Goal: Task Accomplishment & Management: Use online tool/utility

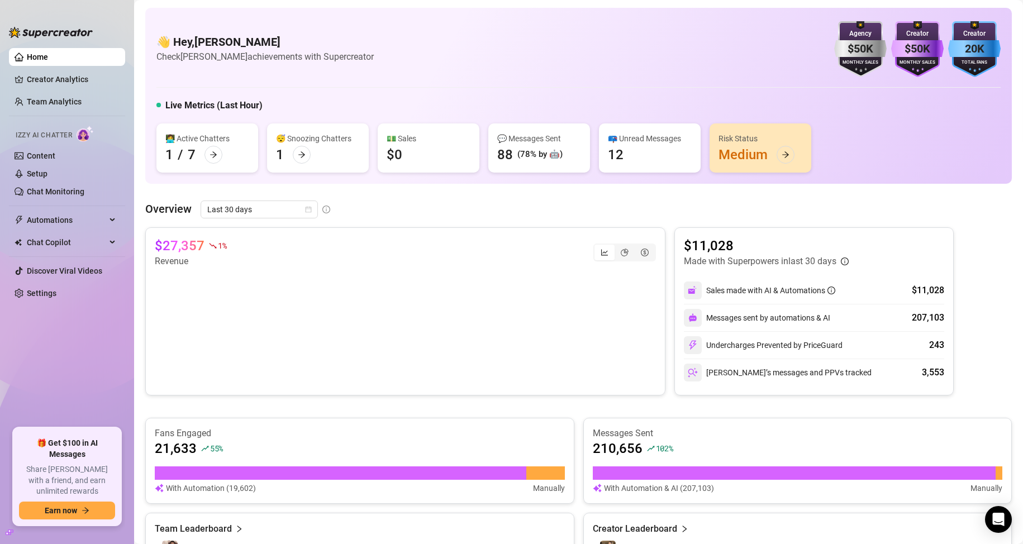
scroll to position [444, 0]
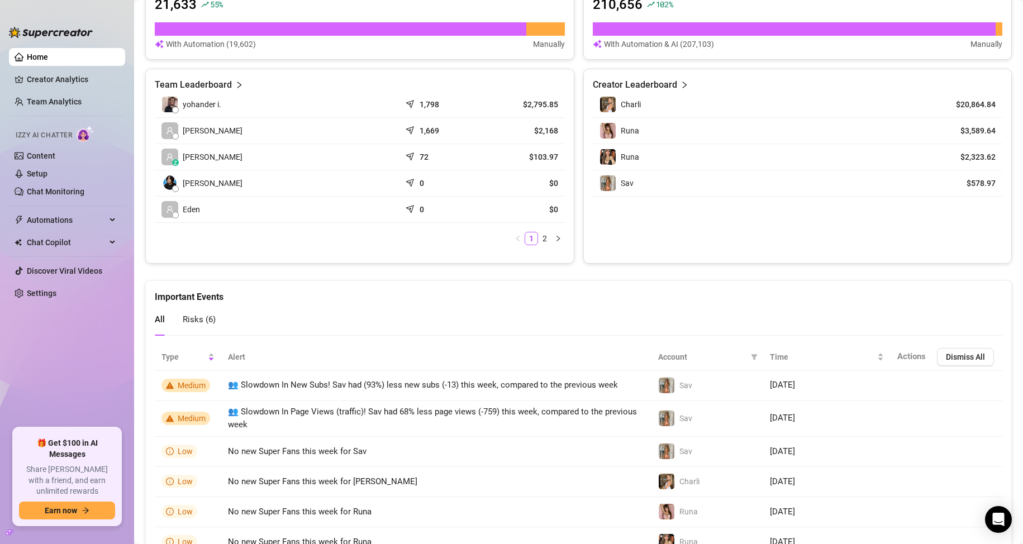
click at [539, 155] on article "$103.97" at bounding box center [523, 156] width 69 height 11
click at [171, 152] on span at bounding box center [169, 157] width 17 height 17
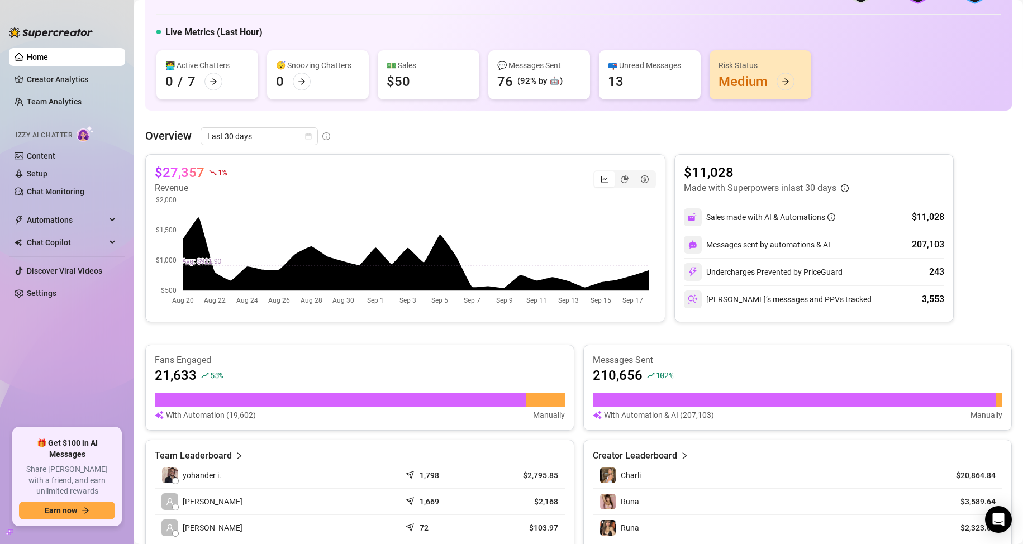
scroll to position [0, 0]
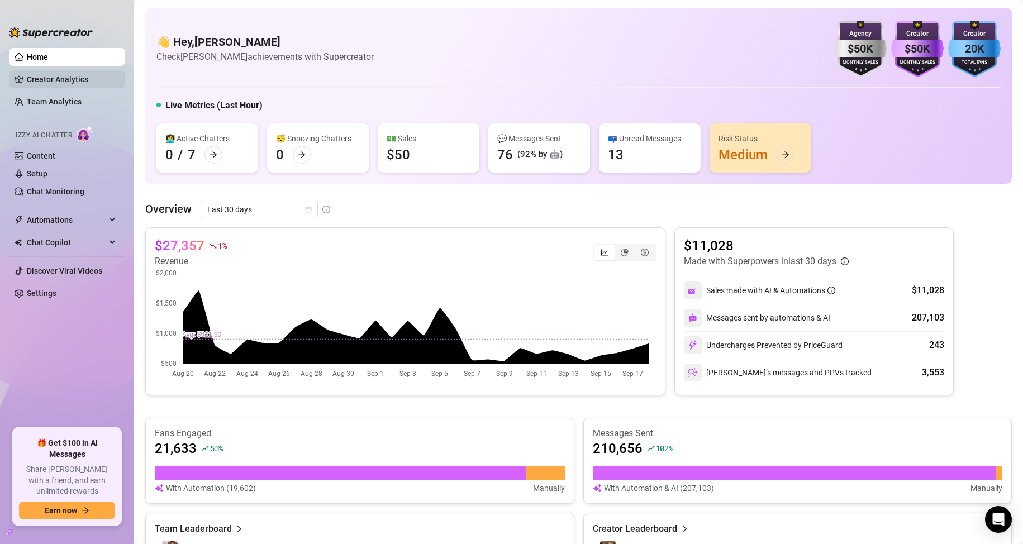
click at [71, 73] on link "Creator Analytics" at bounding box center [71, 79] width 89 height 18
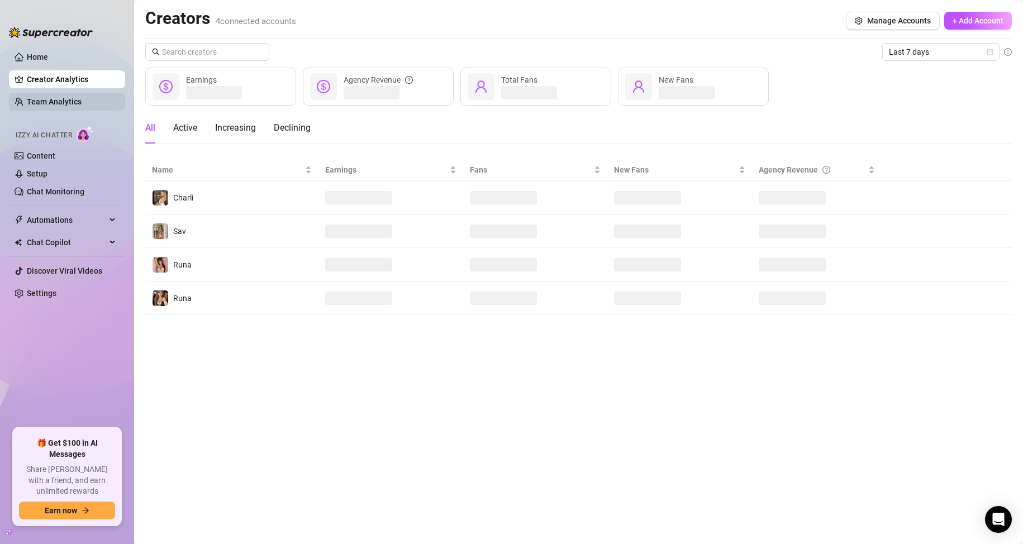
click at [73, 97] on link "Team Analytics" at bounding box center [54, 101] width 55 height 9
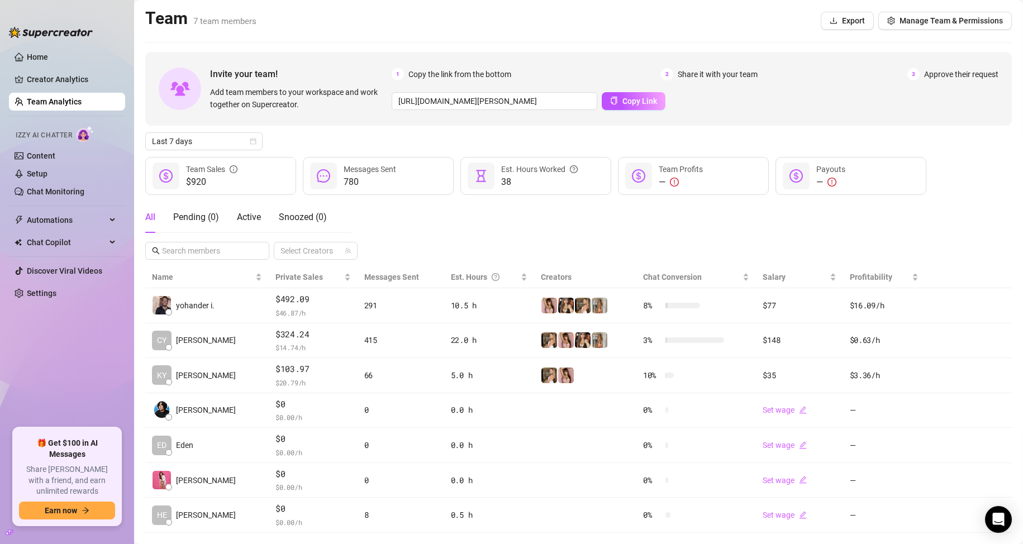
scroll to position [22, 0]
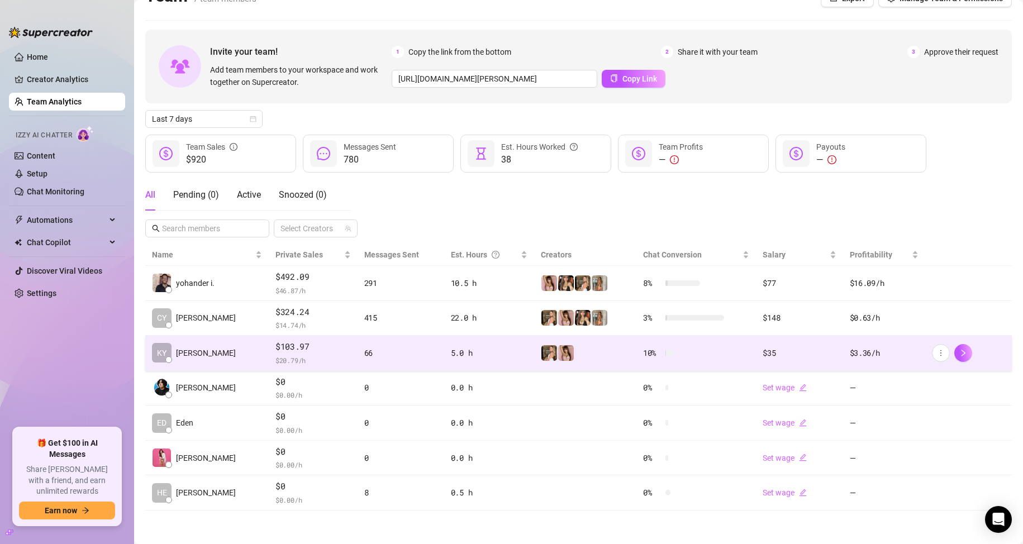
click at [216, 351] on td "KY [PERSON_NAME]" at bounding box center [206, 353] width 123 height 35
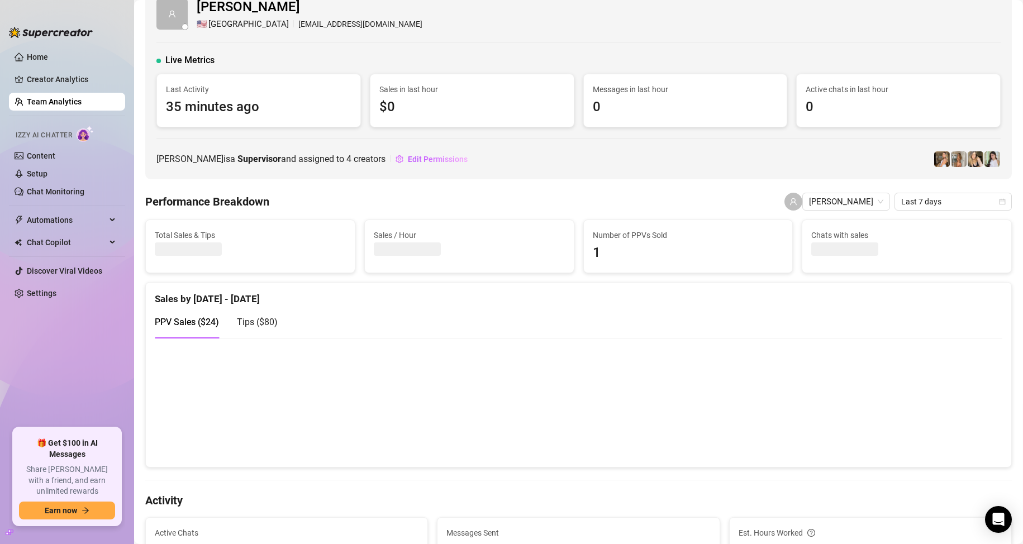
click at [244, 319] on span "Tips ( $80 )" at bounding box center [257, 322] width 41 height 11
click at [199, 321] on span "PPV Sales ( $24 )" at bounding box center [187, 322] width 64 height 11
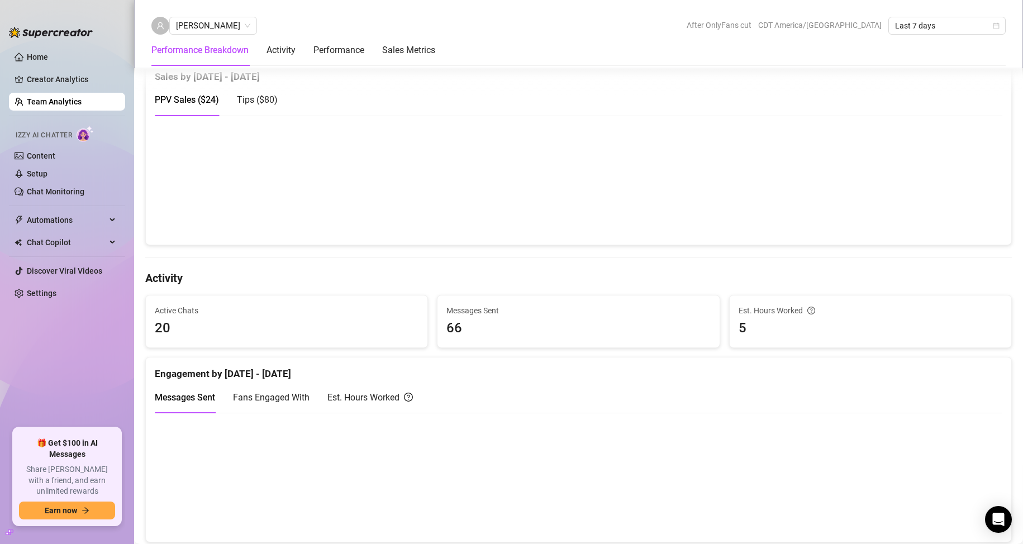
scroll to position [246, 0]
click at [455, 332] on span "66" at bounding box center [578, 327] width 264 height 21
click at [444, 402] on div "Messages Sent Fans Engaged With Est. Hours Worked" at bounding box center [579, 397] width 848 height 32
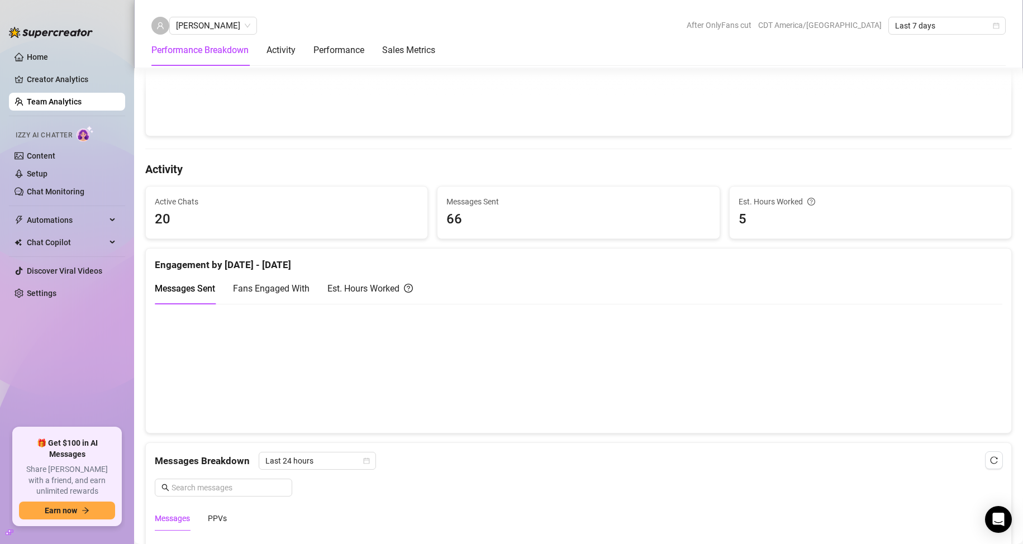
scroll to position [358, 0]
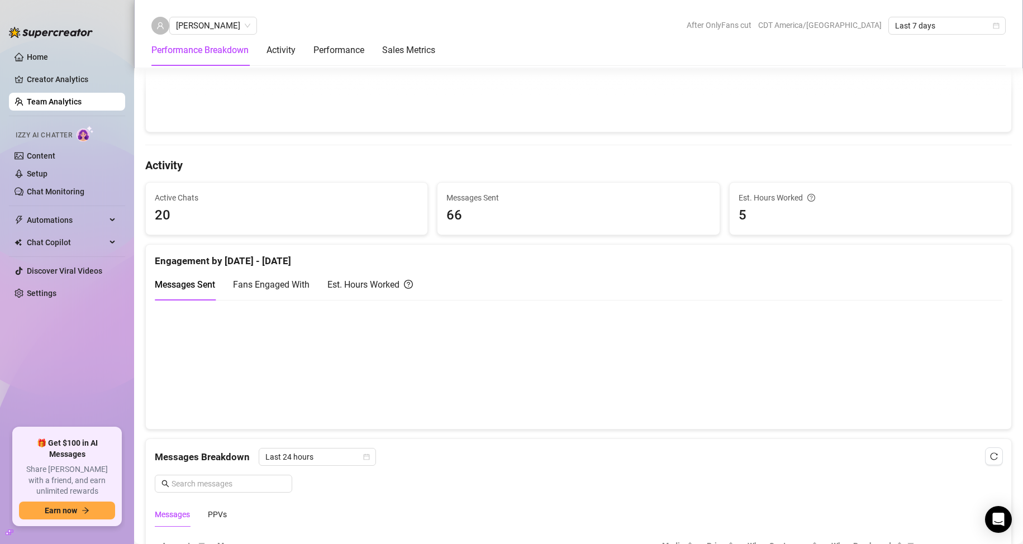
click at [360, 292] on div "Est. Hours Worked" at bounding box center [369, 285] width 85 height 32
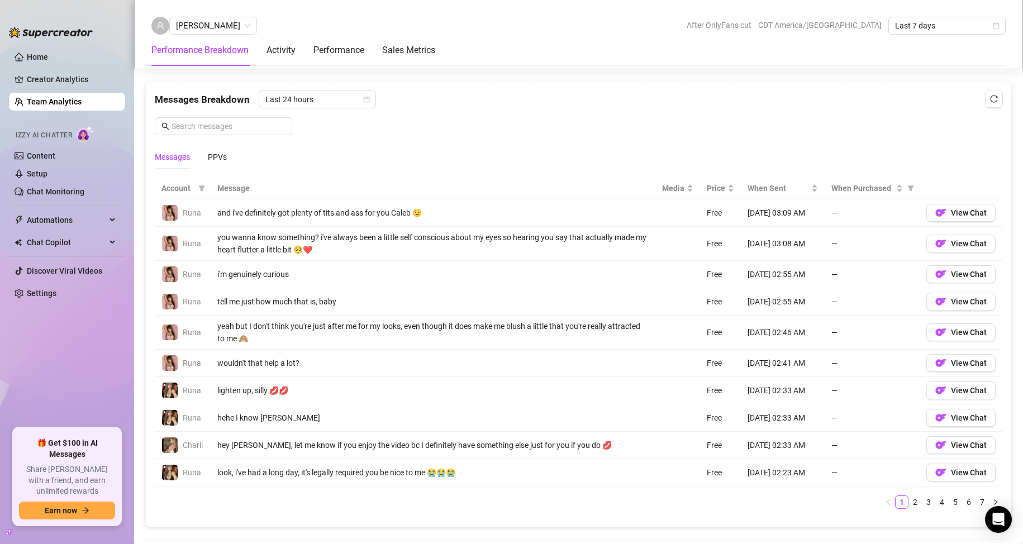
scroll to position [749, 0]
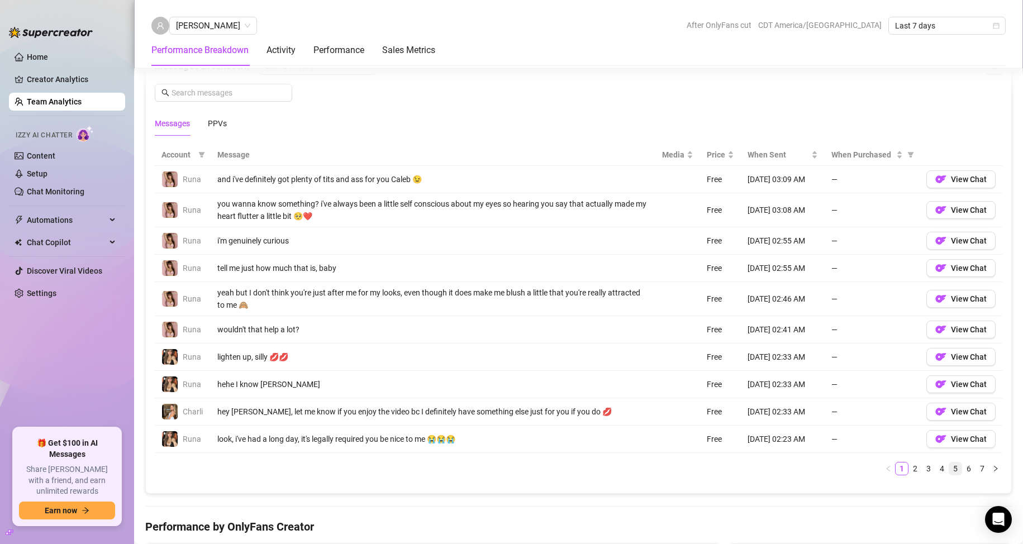
click at [949, 465] on link "5" at bounding box center [955, 469] width 12 height 12
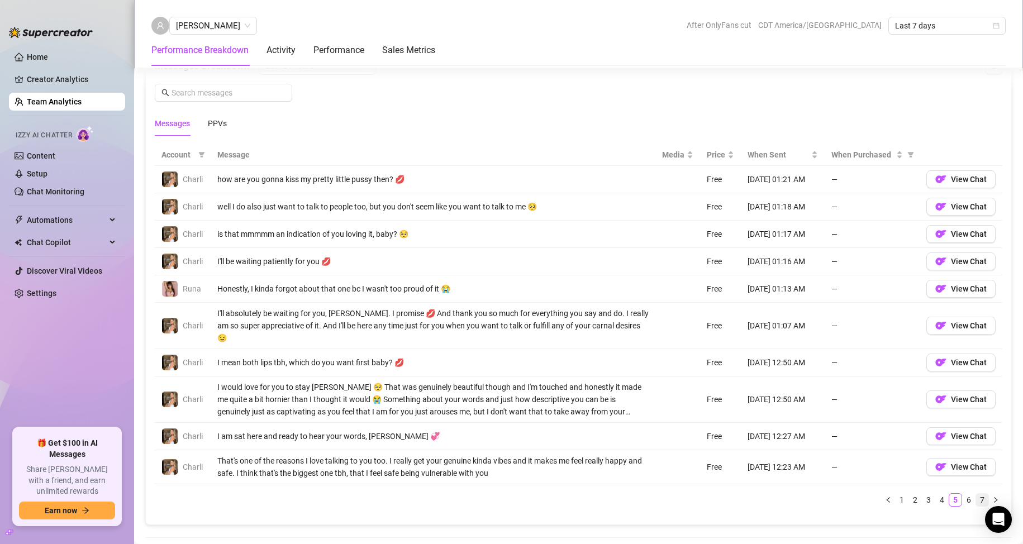
click at [976, 494] on link "7" at bounding box center [982, 500] width 12 height 12
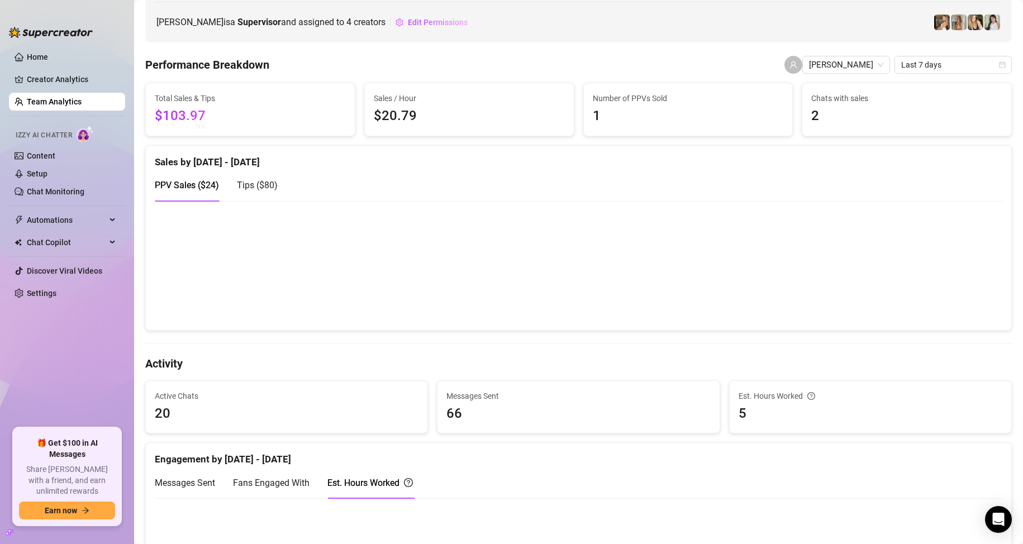
scroll to position [168, 0]
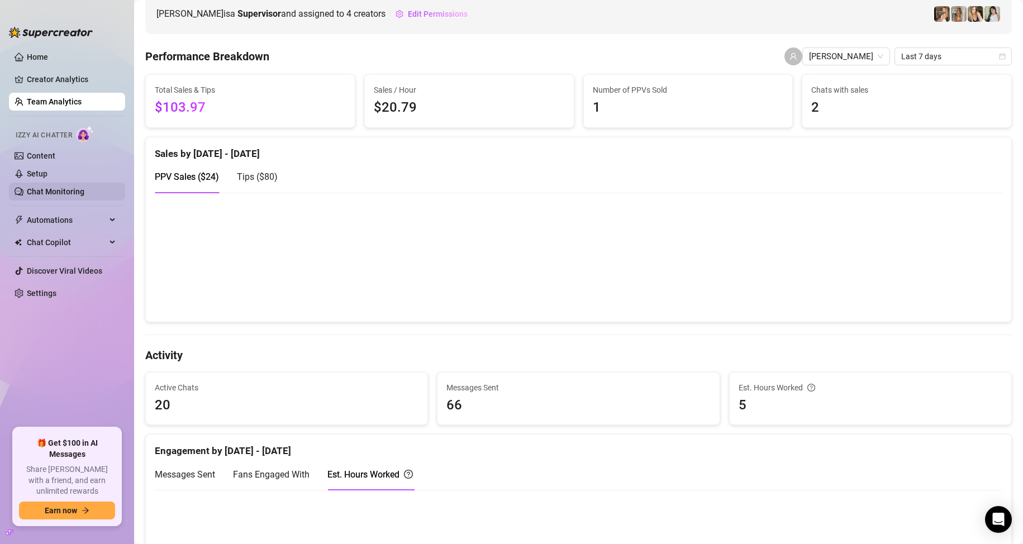
click at [69, 189] on link "Chat Monitoring" at bounding box center [56, 191] width 58 height 9
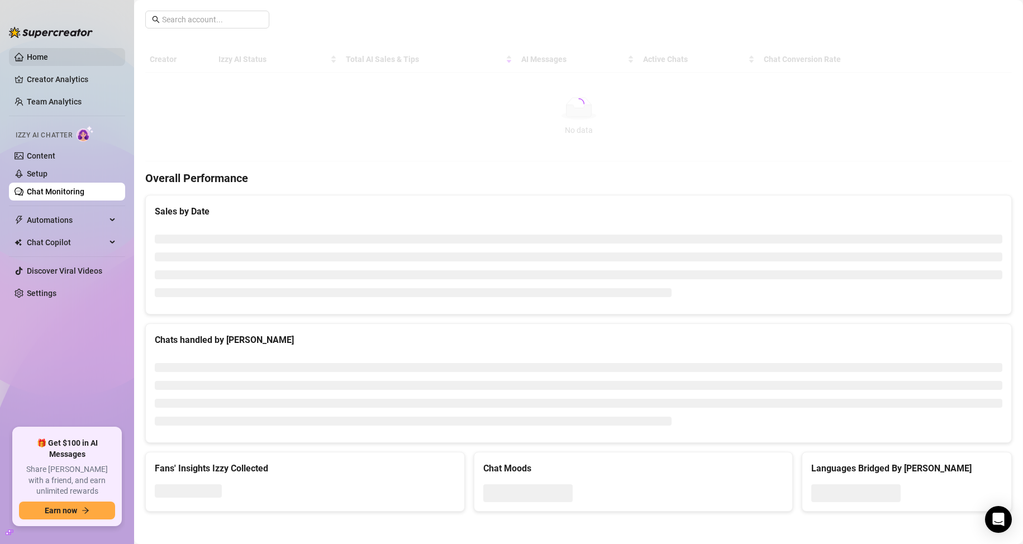
click at [48, 61] on link "Home" at bounding box center [37, 57] width 21 height 9
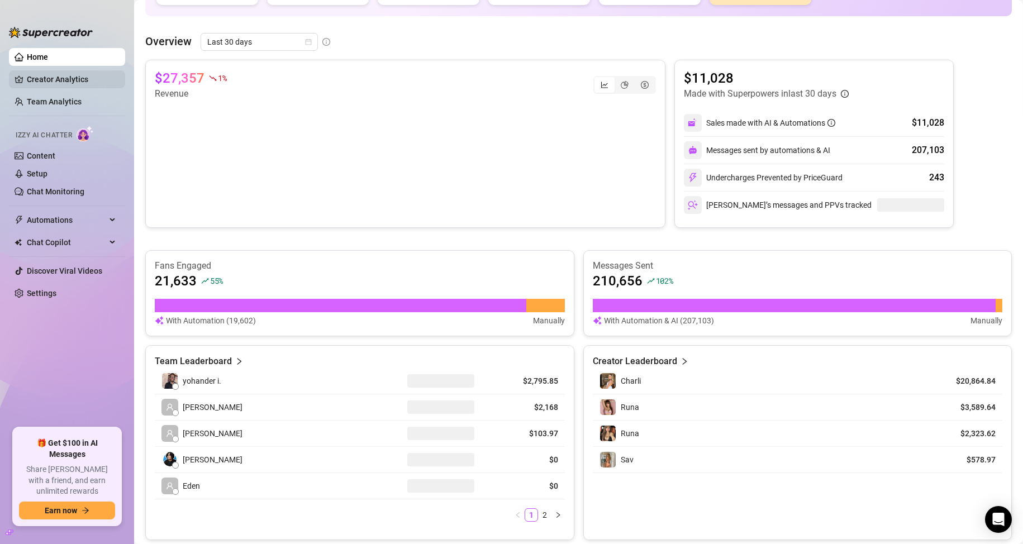
click at [74, 82] on link "Creator Analytics" at bounding box center [71, 79] width 89 height 18
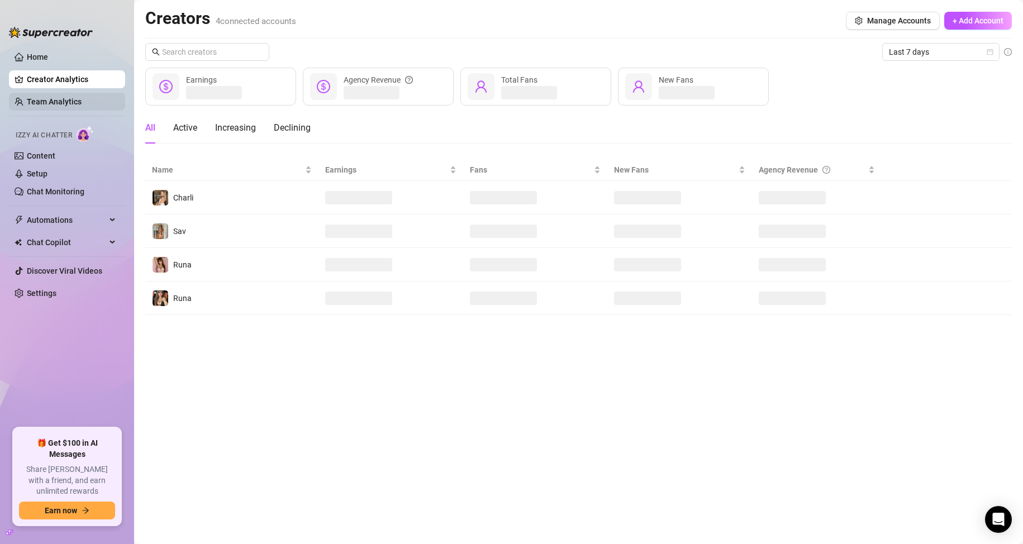
click at [73, 99] on link "Team Analytics" at bounding box center [54, 101] width 55 height 9
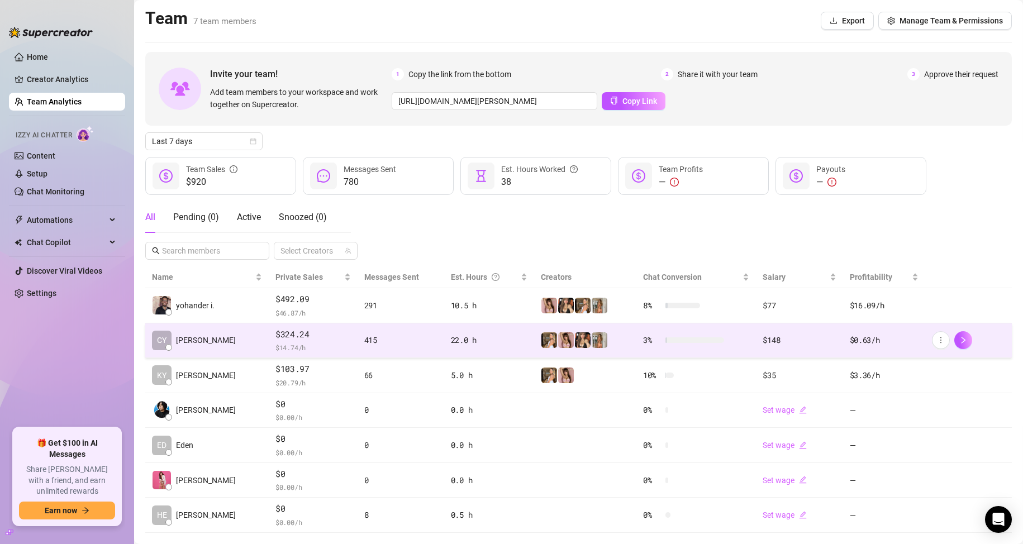
scroll to position [22, 0]
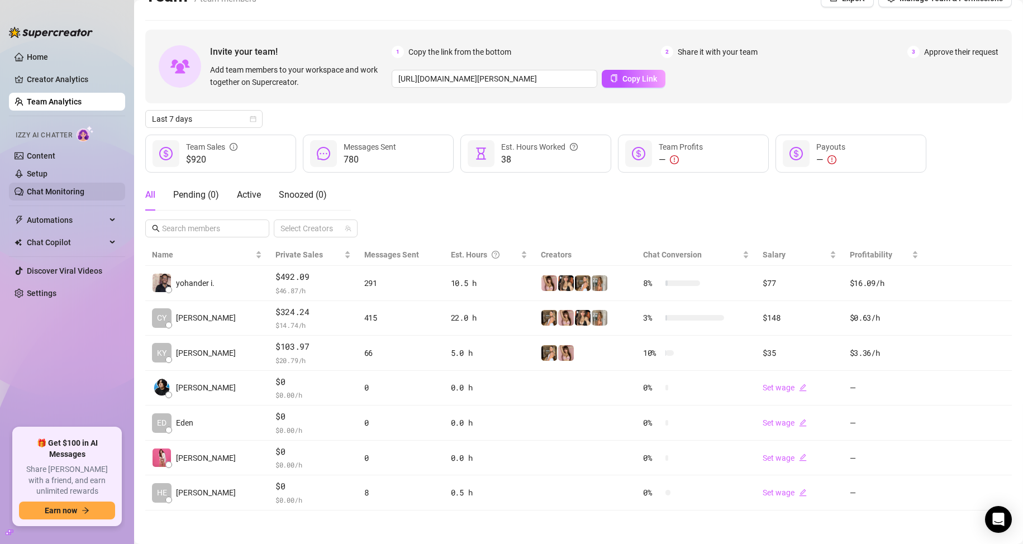
click at [60, 192] on link "Chat Monitoring" at bounding box center [56, 191] width 58 height 9
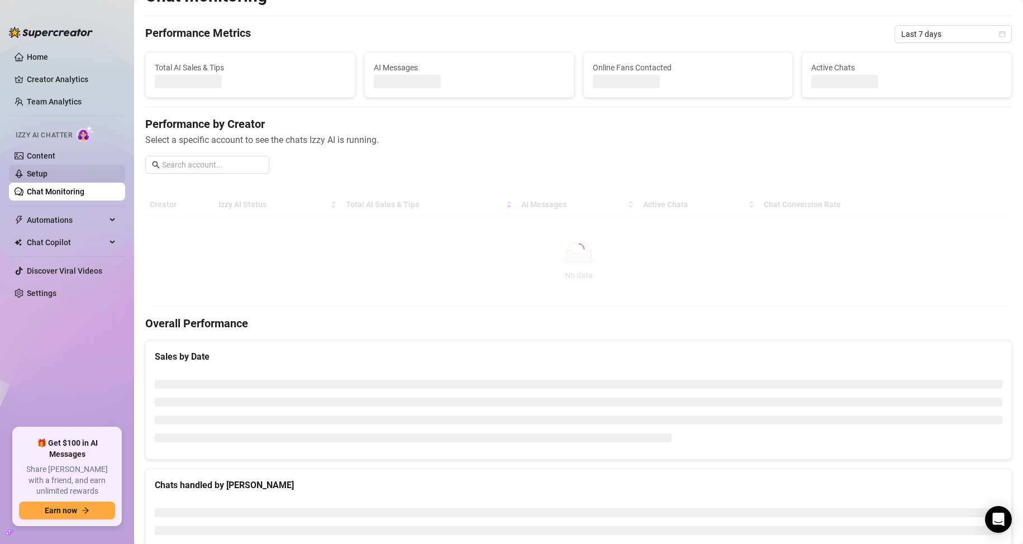
click at [47, 169] on link "Setup" at bounding box center [37, 173] width 21 height 9
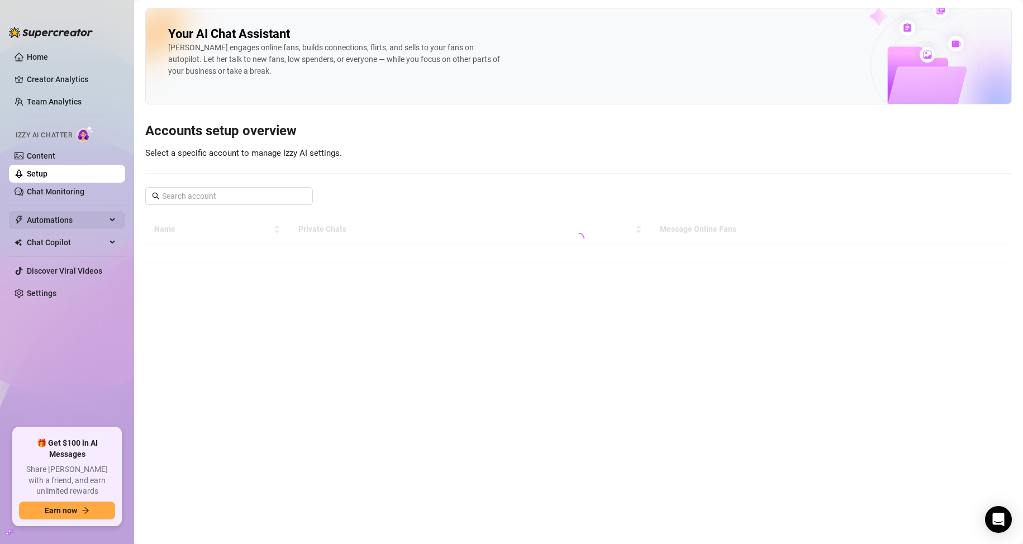
click at [63, 217] on span "Automations" at bounding box center [66, 220] width 79 height 18
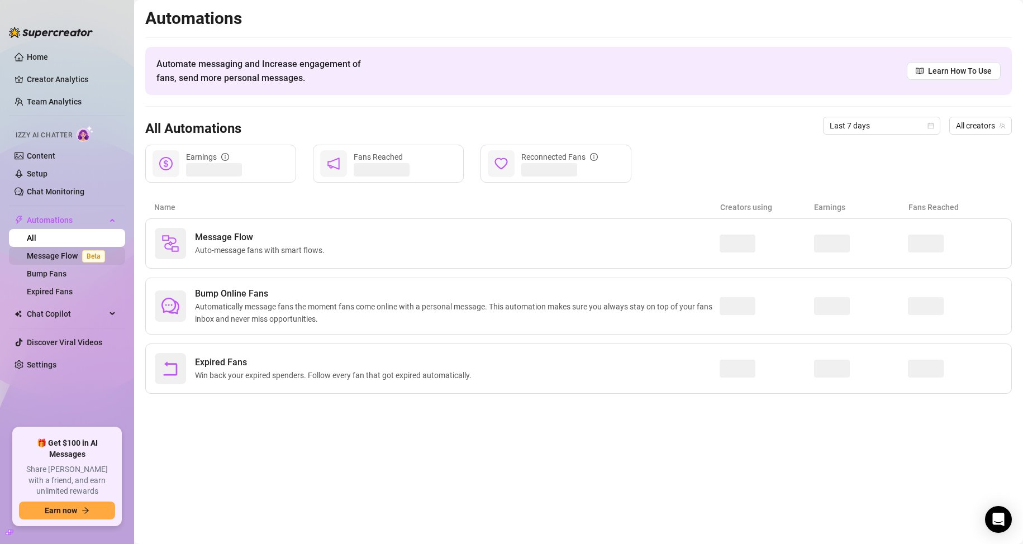
click at [66, 258] on link "Message Flow Beta" at bounding box center [68, 255] width 83 height 9
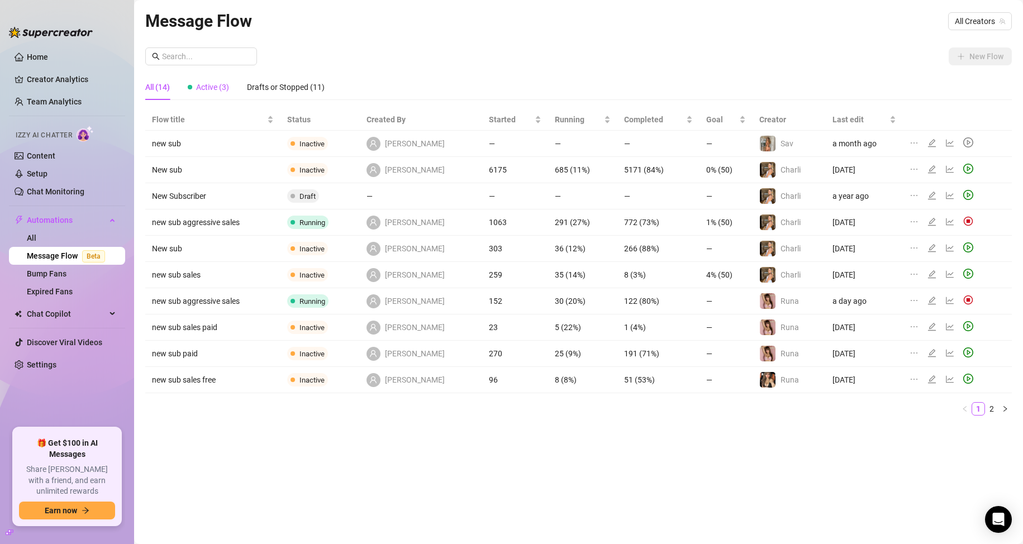
click at [217, 91] on span "Active (3)" at bounding box center [212, 87] width 33 height 9
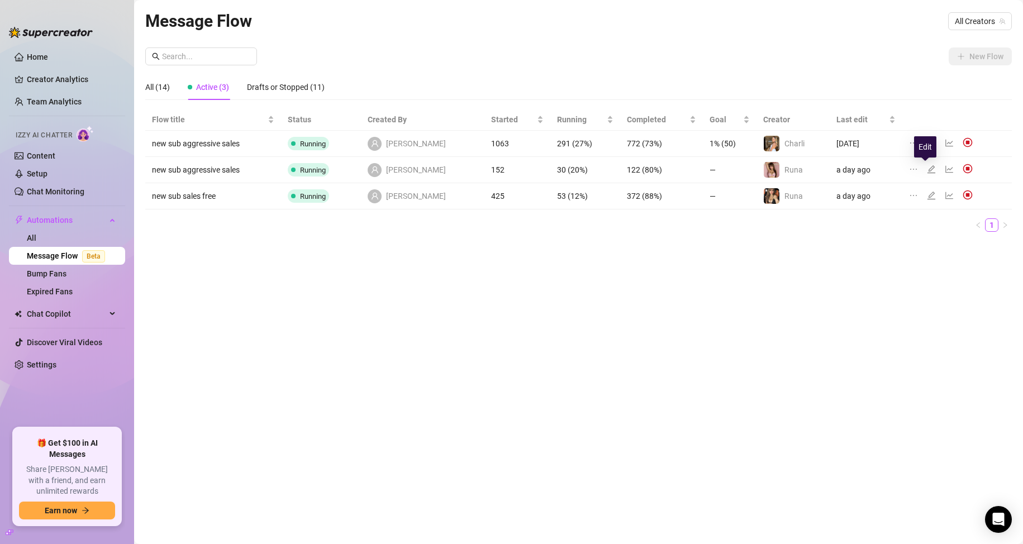
click at [928, 170] on icon "edit" at bounding box center [931, 169] width 9 height 9
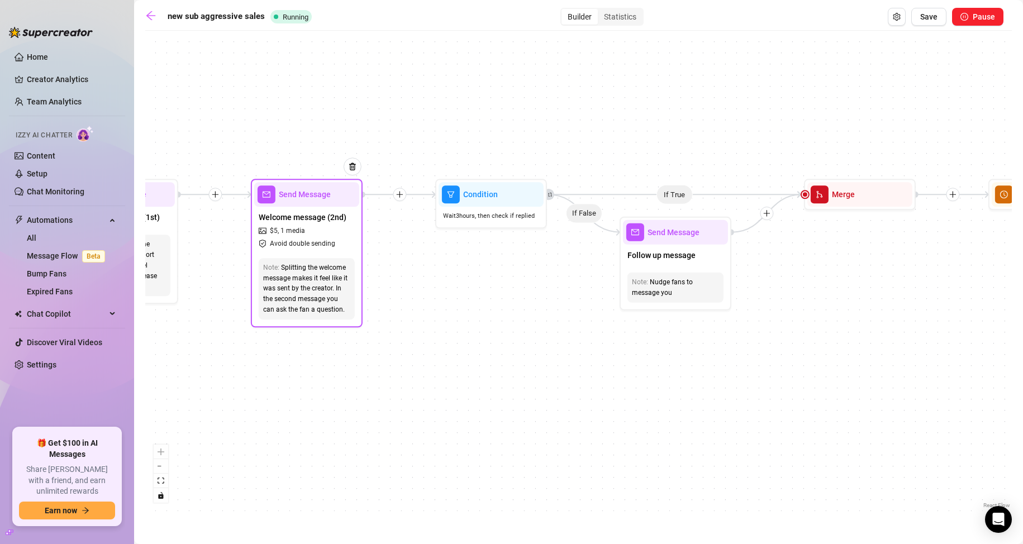
click at [287, 284] on div "Splitting the welcome message makes it feel like it was sent by the creator. In…" at bounding box center [306, 289] width 87 height 53
click at [316, 246] on span "Avoid double sending" at bounding box center [302, 244] width 65 height 11
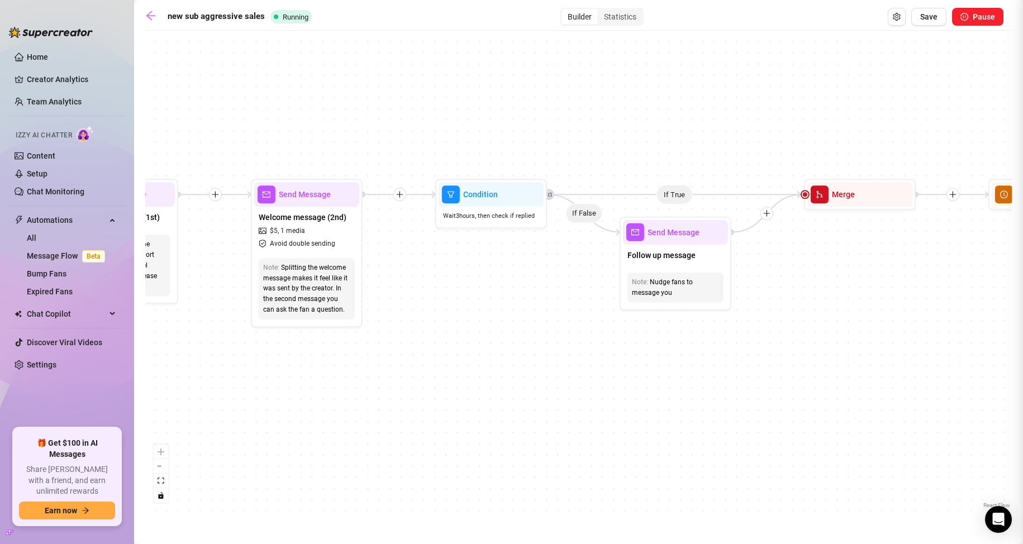
type textarea "since you're here, figured you'd enjoy a little treat 🤍"
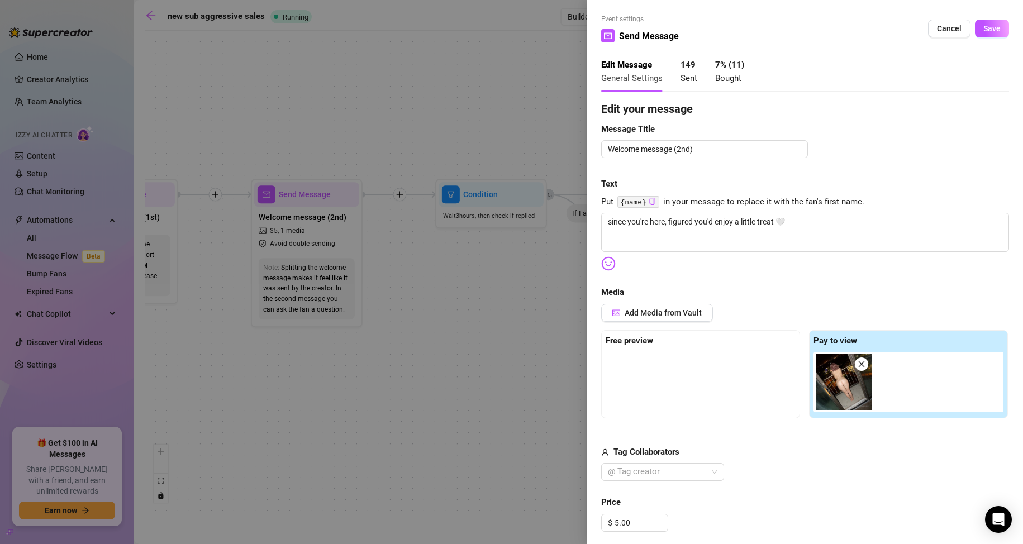
click at [843, 389] on img at bounding box center [844, 382] width 56 height 56
click at [529, 389] on div at bounding box center [511, 272] width 1023 height 544
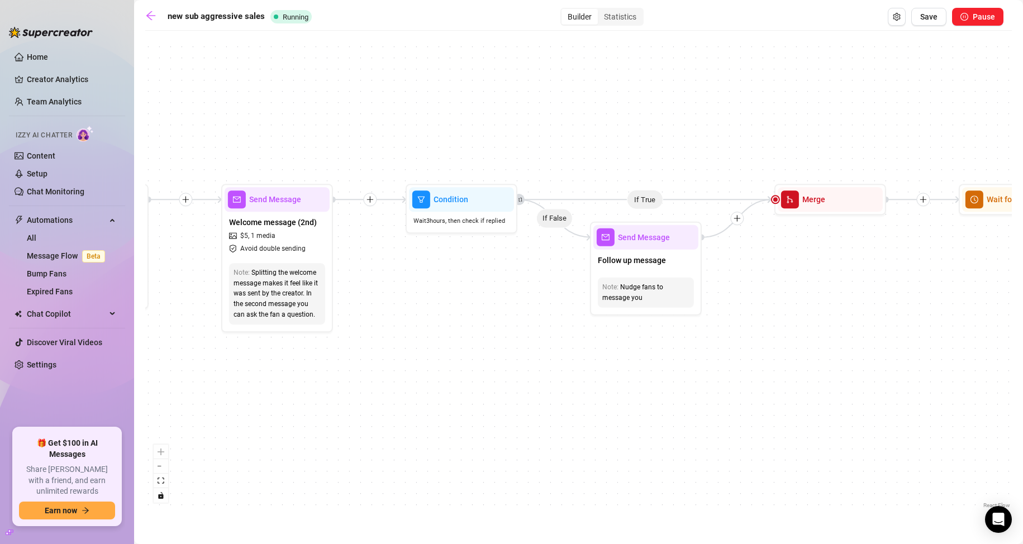
drag, startPoint x: 810, startPoint y: 345, endPoint x: 432, endPoint y: 355, distance: 378.4
click at [432, 355] on div "If True If True If False If True If False If False Send Message pp5 Wait for 2h…" at bounding box center [578, 273] width 867 height 475
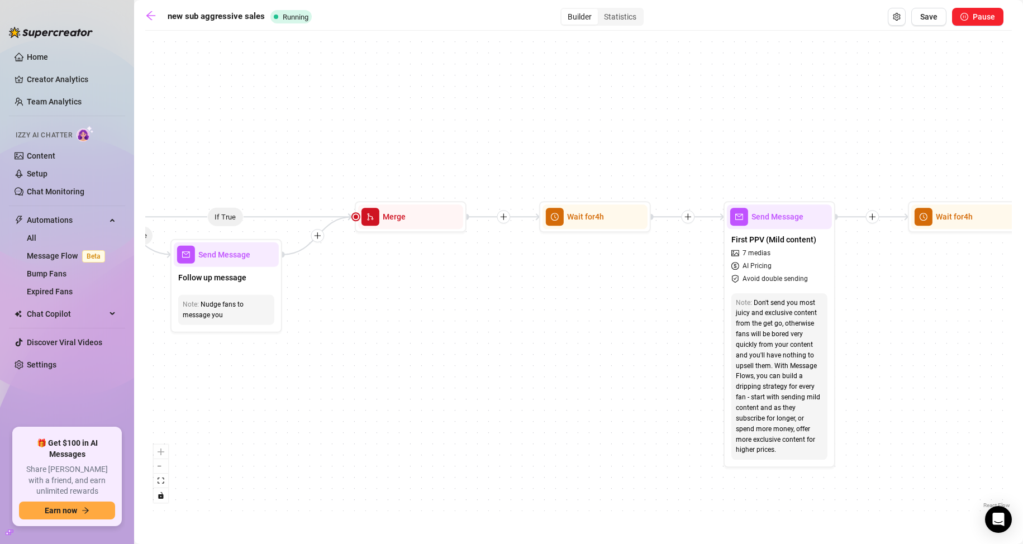
drag, startPoint x: 670, startPoint y: 343, endPoint x: 510, endPoint y: 354, distance: 160.2
click at [481, 362] on div "If True If True If False If True If False If False Send Message pp5 Wait for 2h…" at bounding box center [578, 273] width 867 height 475
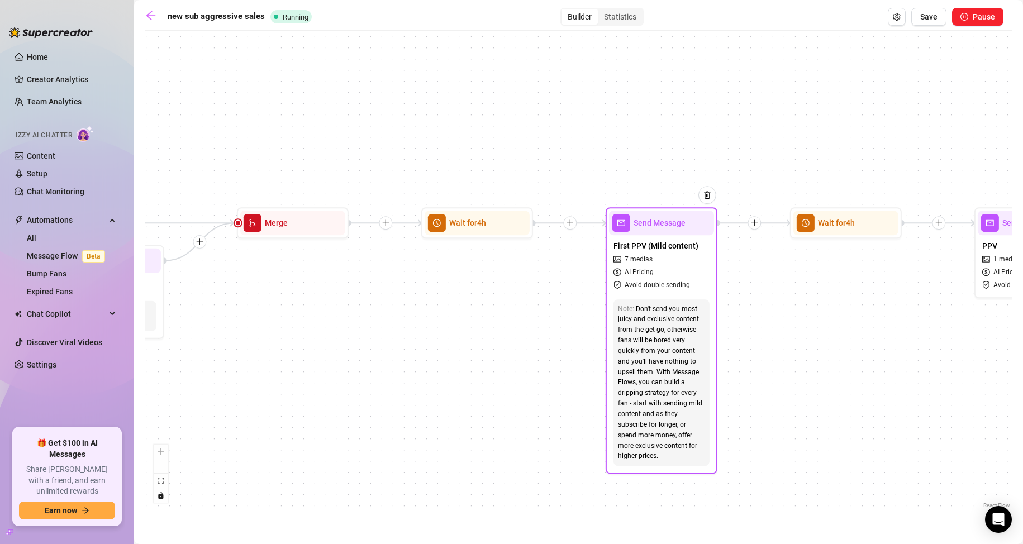
click at [667, 325] on div "Don't send you most juicy and exclusive content from the get go, otherwise fans…" at bounding box center [661, 383] width 87 height 158
click at [679, 307] on div "Don't send you most juicy and exclusive content from the get go, otherwise fans…" at bounding box center [661, 383] width 87 height 158
click at [676, 290] on span "Avoid double sending" at bounding box center [657, 285] width 65 height 11
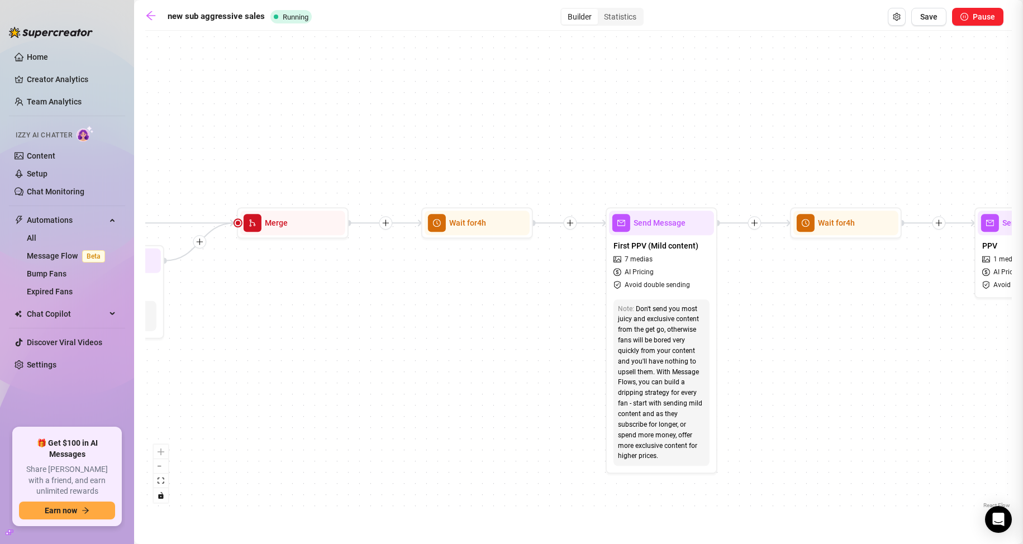
type textarea "put together some of my best little teases for u, daddy 🙈 i think u will love t…"
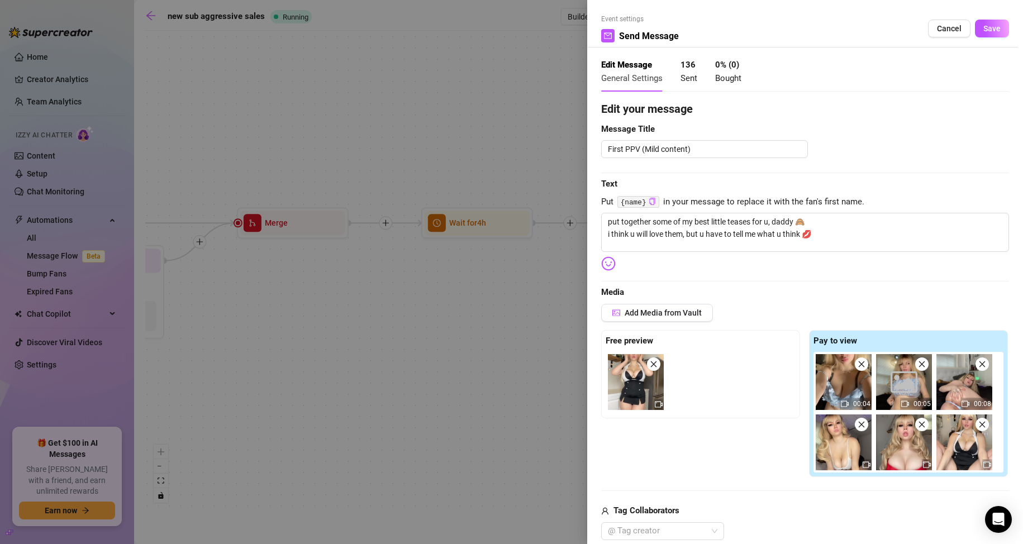
click at [491, 359] on div at bounding box center [511, 272] width 1023 height 544
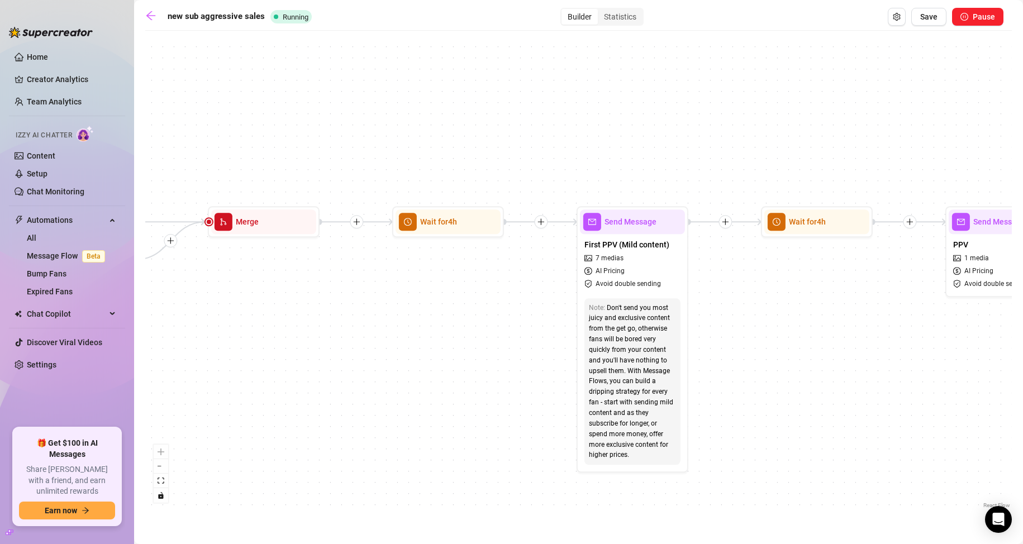
drag, startPoint x: 799, startPoint y: 305, endPoint x: 430, endPoint y: 301, distance: 369.4
click at [430, 301] on div "If True If True If False If True If False If False Send Message pp5 Wait for 2h…" at bounding box center [578, 273] width 867 height 475
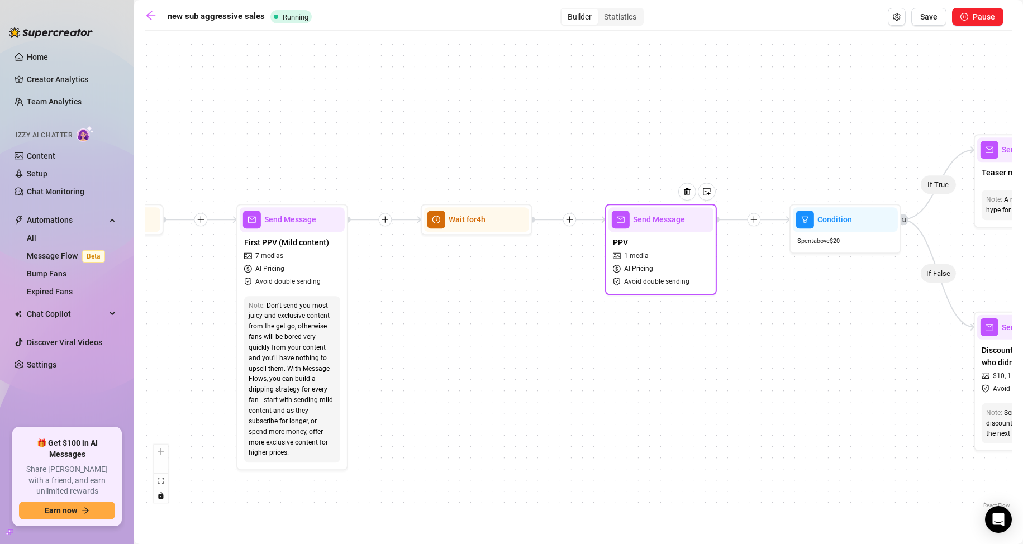
click at [624, 267] on span "AI Pricing" at bounding box center [638, 269] width 29 height 11
type textarea "i'm so fucking horny right now and just need u so badly so i got a little dress…"
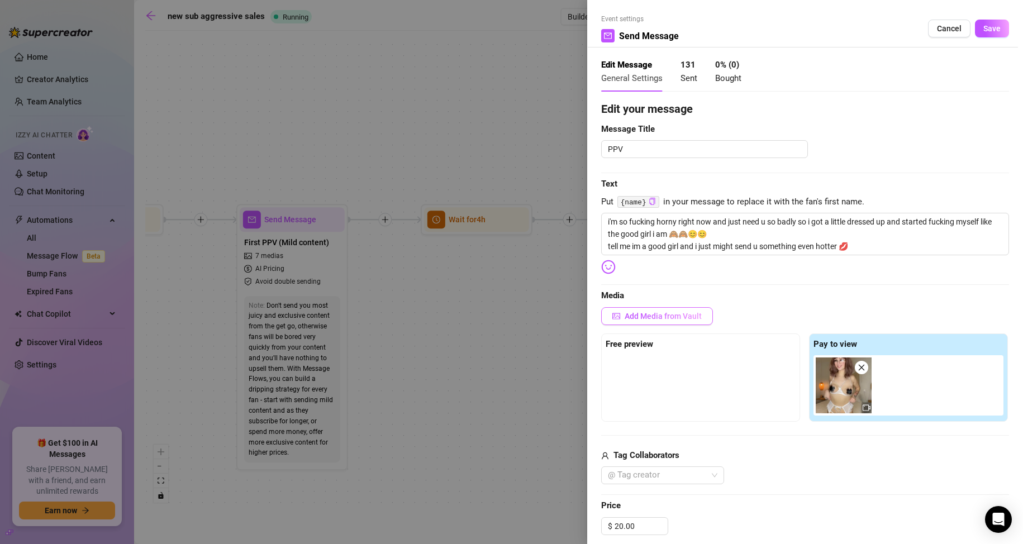
click at [680, 317] on span "Add Media from Vault" at bounding box center [663, 316] width 77 height 9
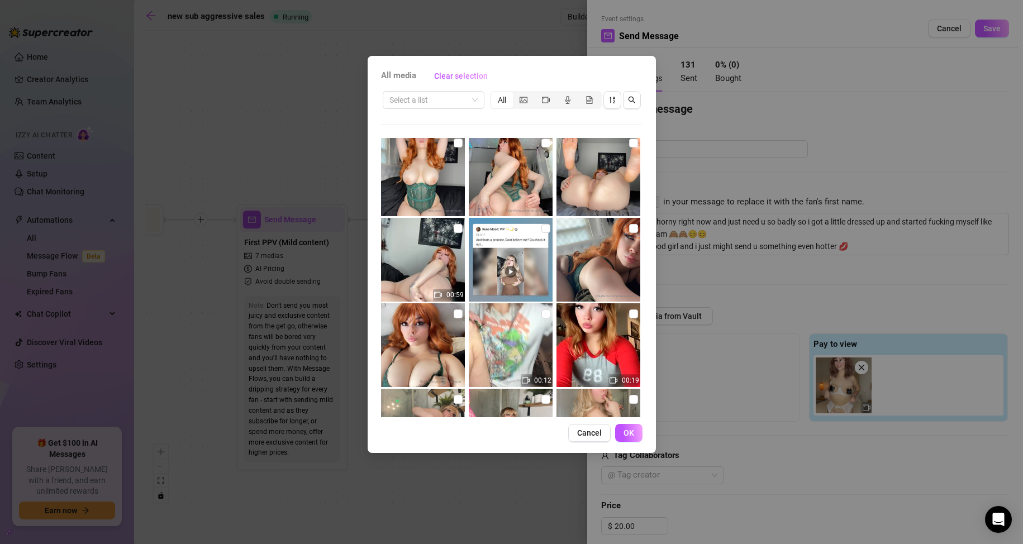
scroll to position [391, 0]
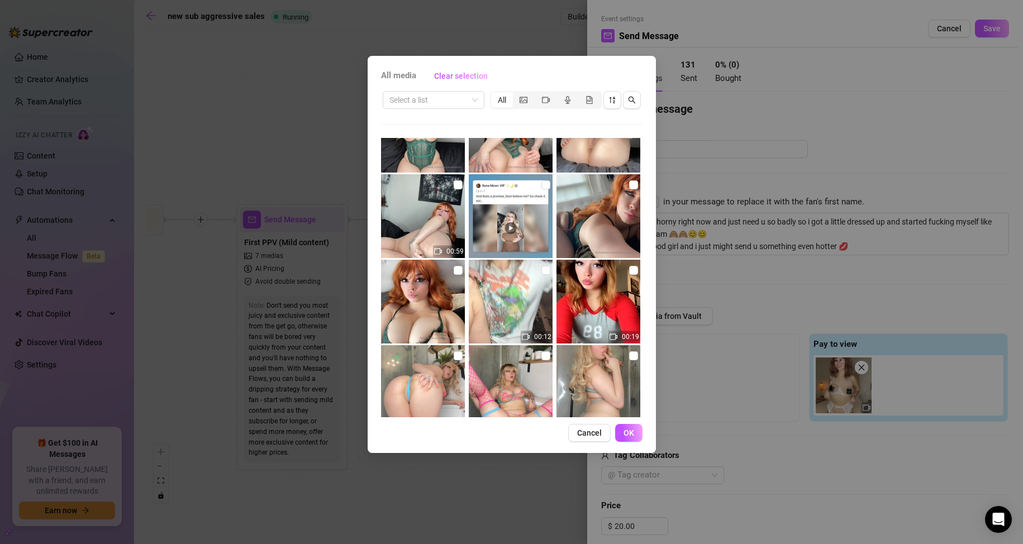
click at [763, 291] on div "All media Clear selection Select a list All 00:07 00:08 00:04 00:10 00:09 00:14…" at bounding box center [511, 272] width 1023 height 544
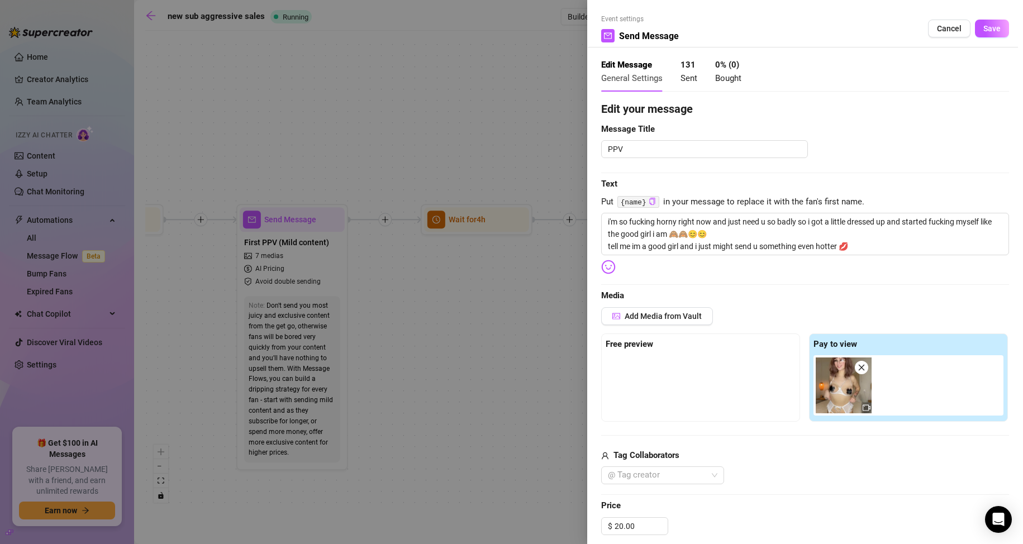
click at [839, 375] on img at bounding box center [844, 386] width 56 height 56
click at [863, 404] on icon "video-camera" at bounding box center [867, 408] width 8 height 8
drag, startPoint x: 825, startPoint y: 391, endPoint x: 777, endPoint y: 365, distance: 53.7
click at [777, 365] on div at bounding box center [701, 383] width 190 height 56
click at [643, 321] on button "Add Media from Vault" at bounding box center [657, 316] width 112 height 18
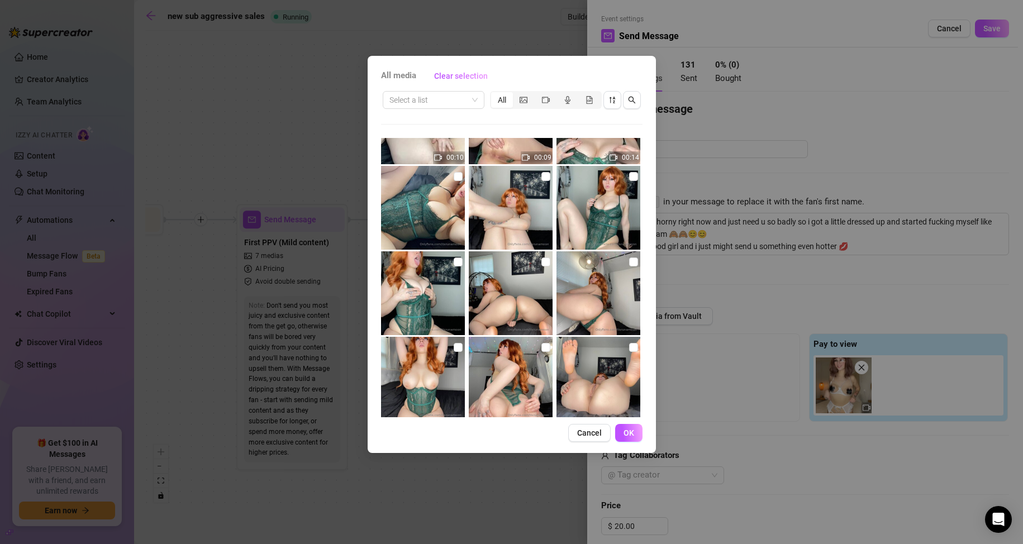
scroll to position [168, 0]
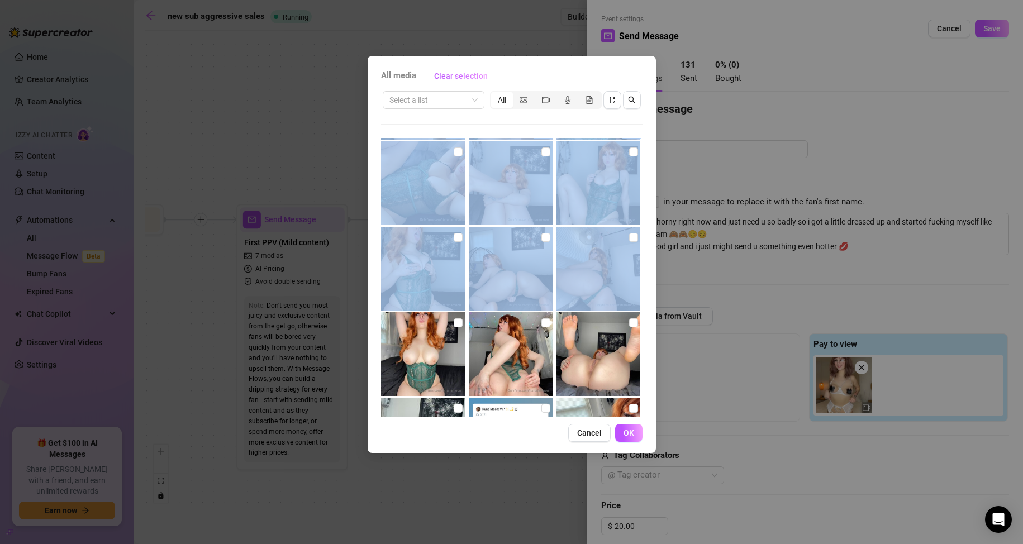
drag, startPoint x: 784, startPoint y: 286, endPoint x: 546, endPoint y: 126, distance: 286.6
click at [546, 126] on div "All media Clear selection Select a list All 00:07 00:08 00:04 00:10 00:09 00:14…" at bounding box center [511, 272] width 1023 height 544
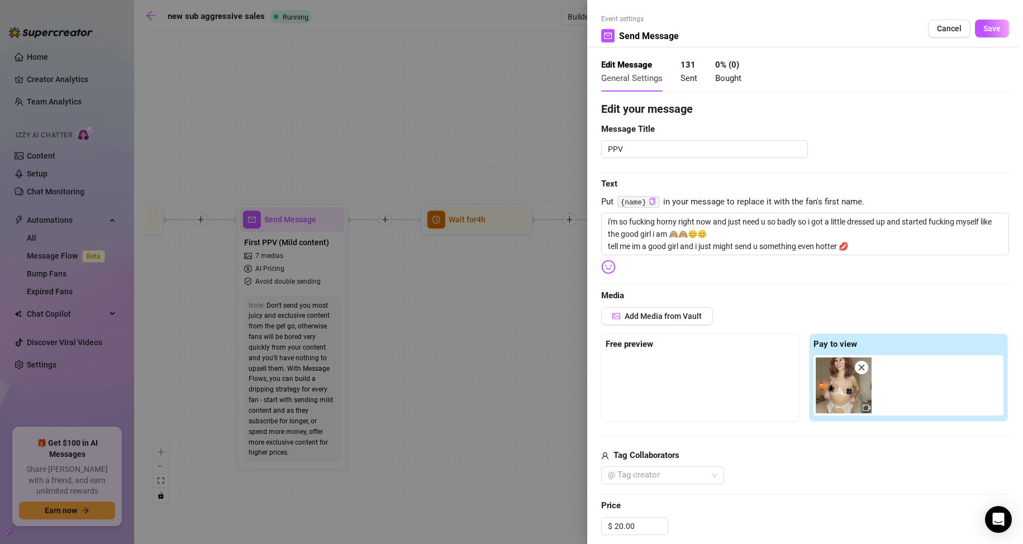
click at [539, 121] on div at bounding box center [511, 272] width 1023 height 544
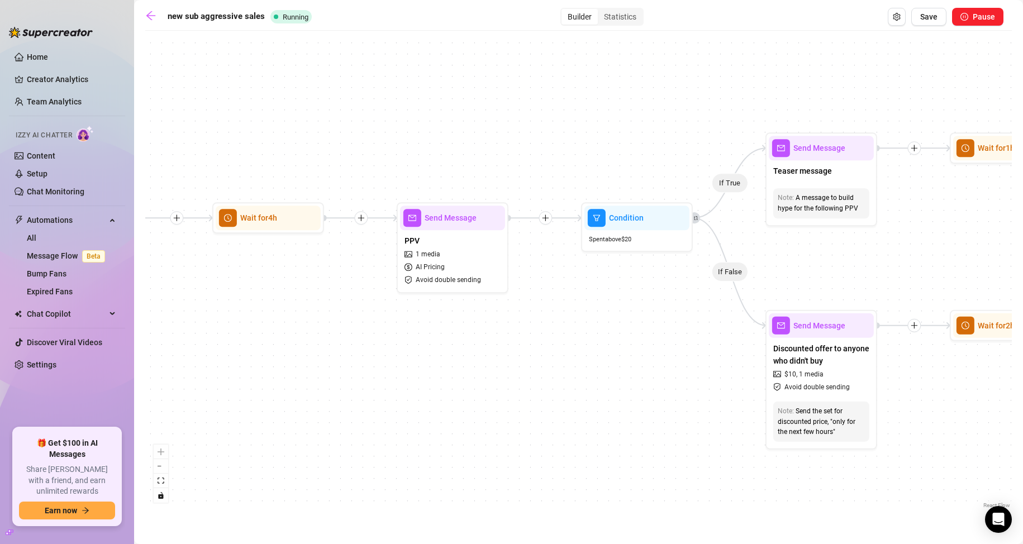
drag, startPoint x: 796, startPoint y: 324, endPoint x: 587, endPoint y: 322, distance: 208.4
click at [587, 322] on div "If True If True If False If True If False If False Send Message pp5 Wait for 2h…" at bounding box center [578, 273] width 867 height 475
click at [483, 267] on div "PPV 1 media AI Pricing Avoid double sending" at bounding box center [452, 260] width 105 height 60
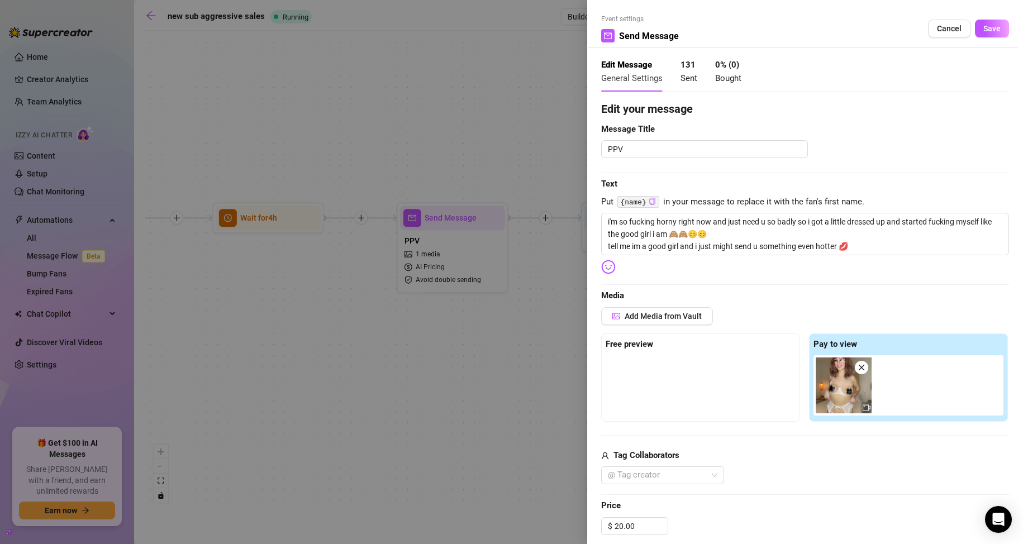
type textarea "i'm so fucking horny right now and just need u so badly so i got a little dress…"
click at [826, 384] on img at bounding box center [844, 386] width 56 height 56
click at [978, 34] on button "Save" at bounding box center [992, 29] width 34 height 18
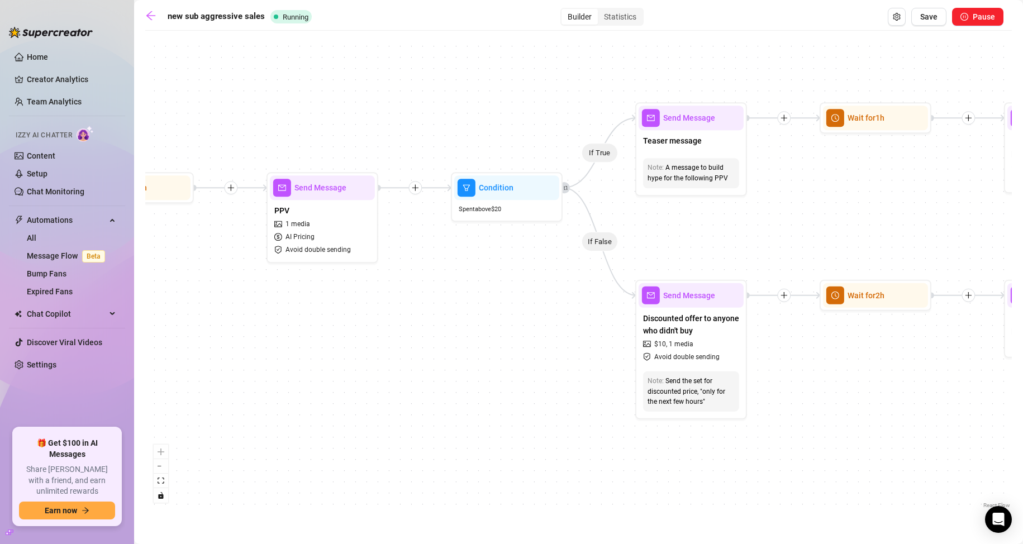
drag, startPoint x: 669, startPoint y: 310, endPoint x: 539, endPoint y: 280, distance: 134.2
click at [539, 280] on div "If True If True If False If True If False If False Send Message pp5 Wait for 2h…" at bounding box center [578, 273] width 867 height 475
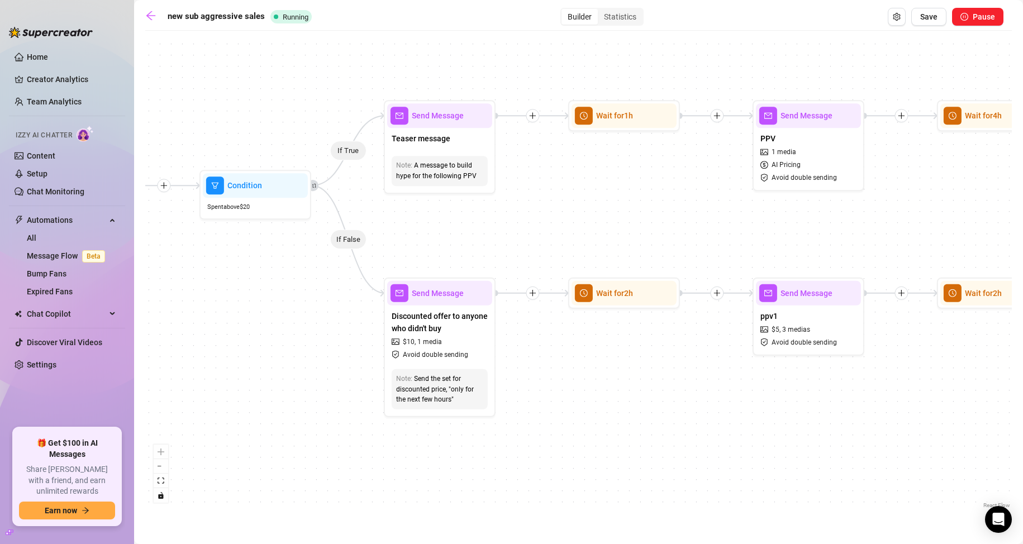
drag, startPoint x: 831, startPoint y: 208, endPoint x: 545, endPoint y: 202, distance: 286.7
click at [545, 202] on div "If True If True If False If True If False If False Send Message pp5 Wait for 2h…" at bounding box center [578, 273] width 867 height 475
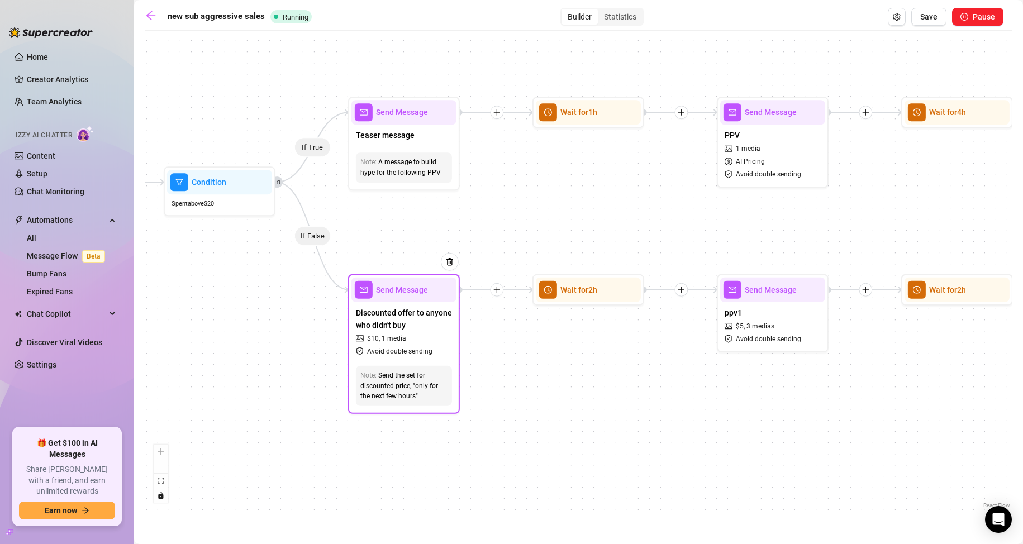
click at [429, 366] on div "Note: Send the set for discounted price, "only for the next few hours"" at bounding box center [404, 385] width 96 height 41
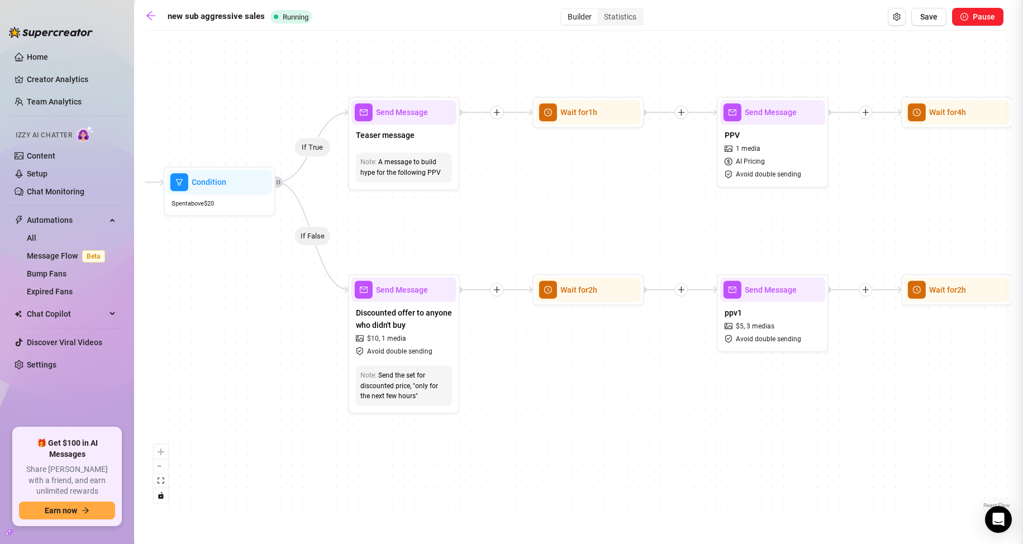
type textarea "okay, i really want you to enjoy this with me 💗 it's on sale now but only for t…"
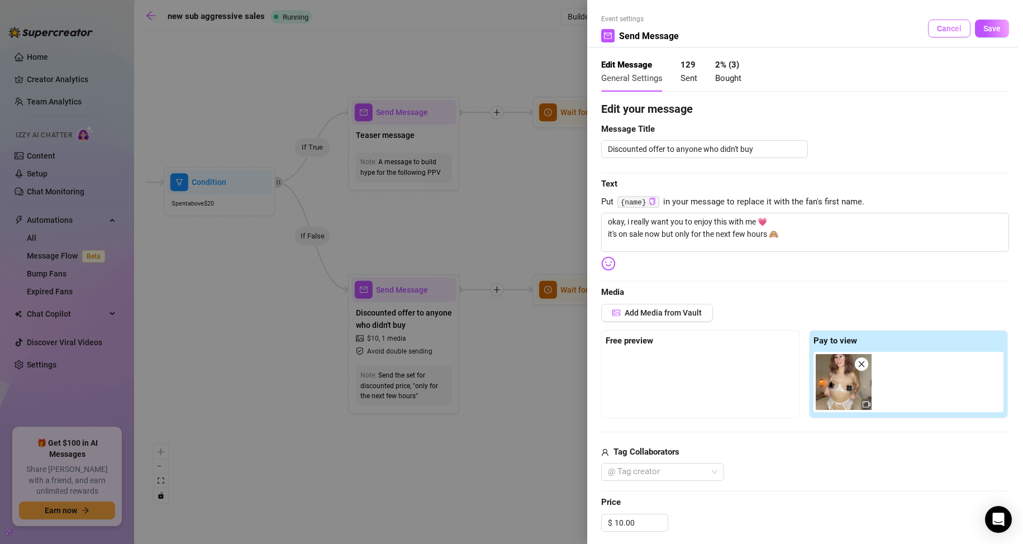
click at [937, 28] on span "Cancel" at bounding box center [949, 28] width 25 height 9
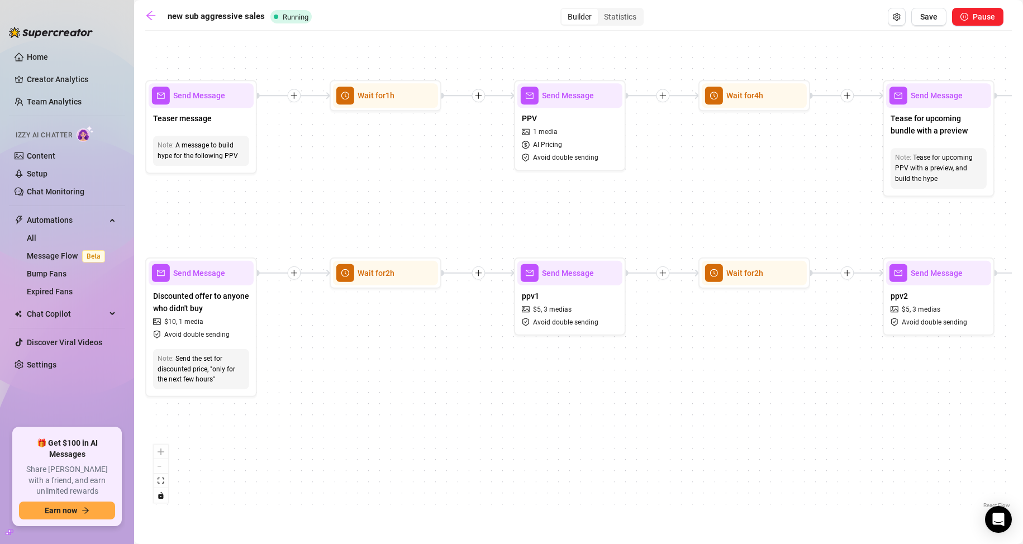
drag, startPoint x: 624, startPoint y: 370, endPoint x: 382, endPoint y: 331, distance: 245.0
click at [315, 341] on div "If True If True If False If True If False If False Send Message pp5 Wait for 2h…" at bounding box center [578, 273] width 867 height 475
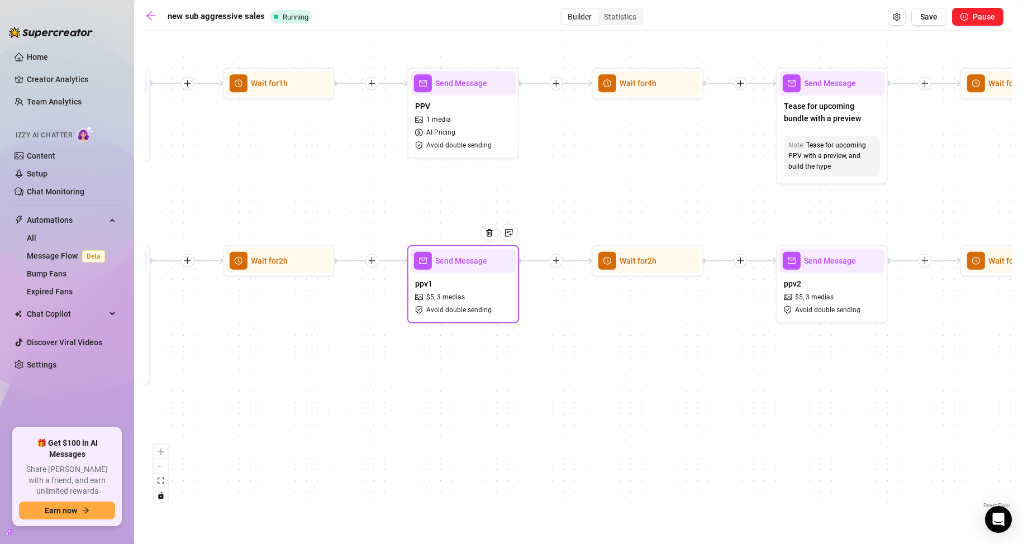
click at [463, 290] on div "ppv1 $ 5 , 3 medias Avoid double sending" at bounding box center [463, 296] width 105 height 47
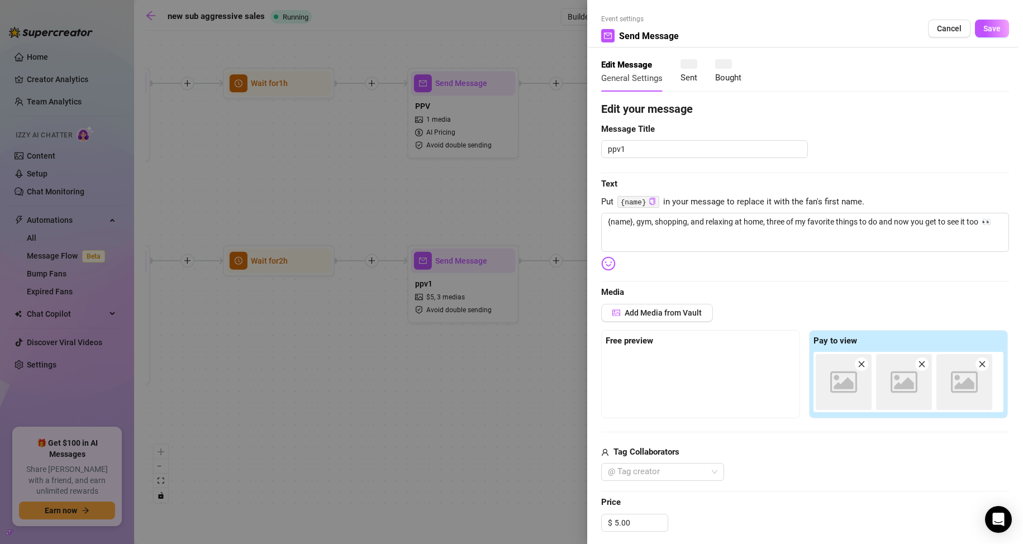
type textarea "{name}, gym, shopping, and relaxing at home, three of my favorite things to do …"
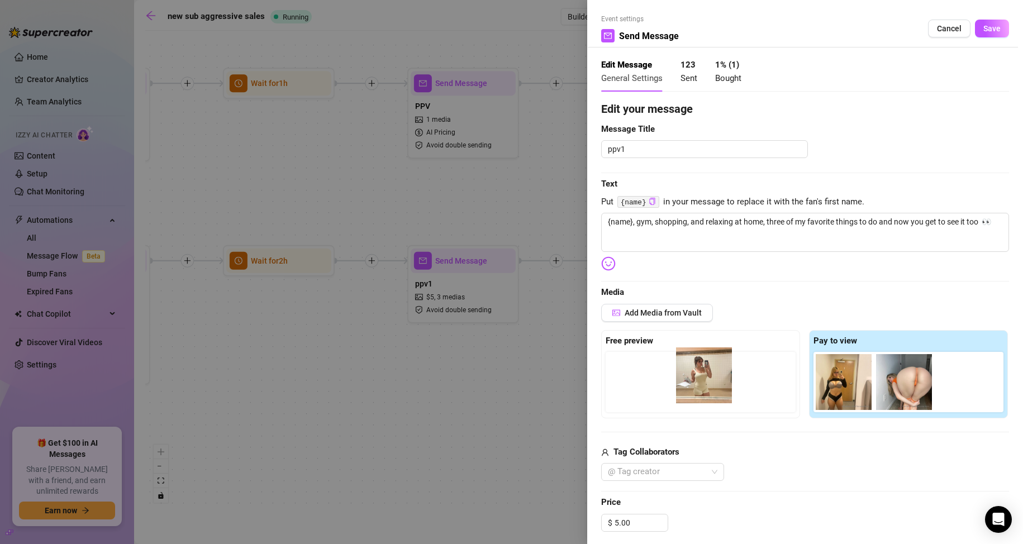
drag, startPoint x: 826, startPoint y: 377, endPoint x: 665, endPoint y: 369, distance: 161.1
click at [665, 369] on div "Free preview Pay to view" at bounding box center [805, 374] width 408 height 88
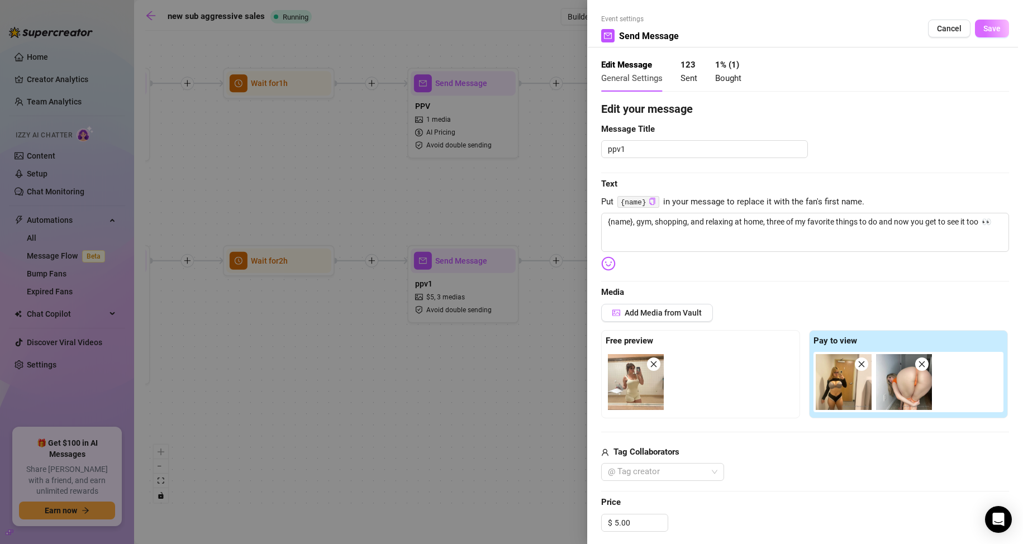
click at [983, 30] on span "Save" at bounding box center [991, 28] width 17 height 9
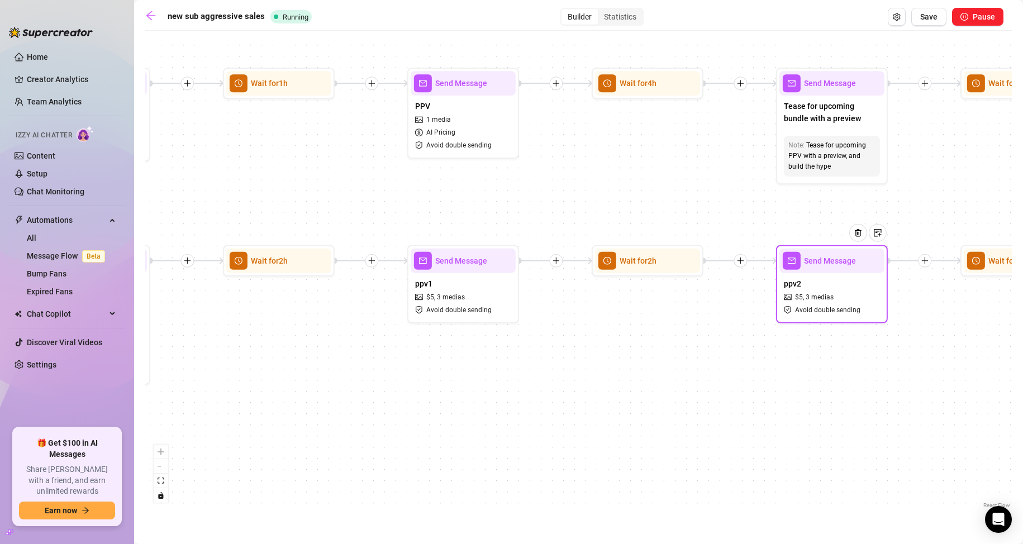
click at [790, 296] on icon "picture" at bounding box center [788, 297] width 8 height 8
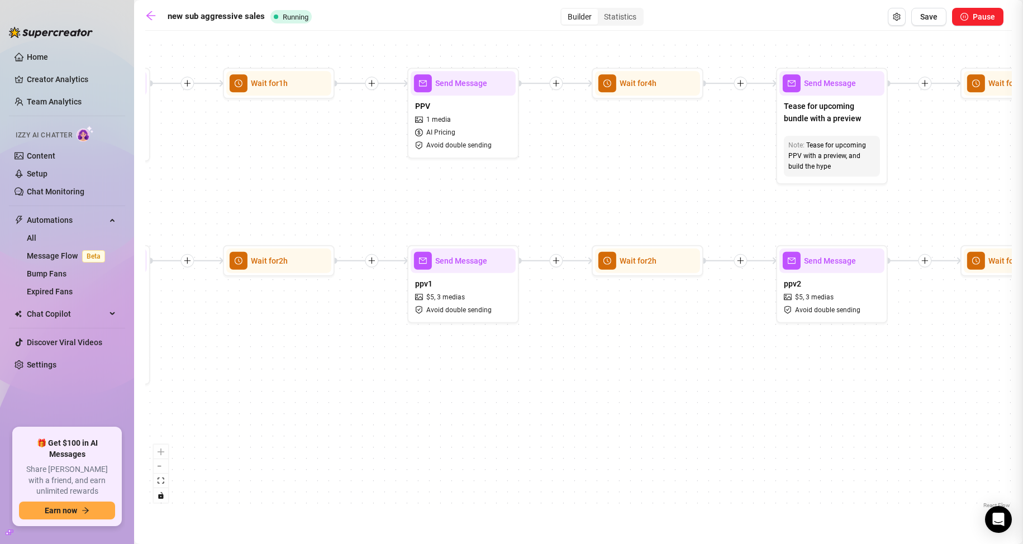
type textarea "{name}, let me strip for u daddy 😈👙"
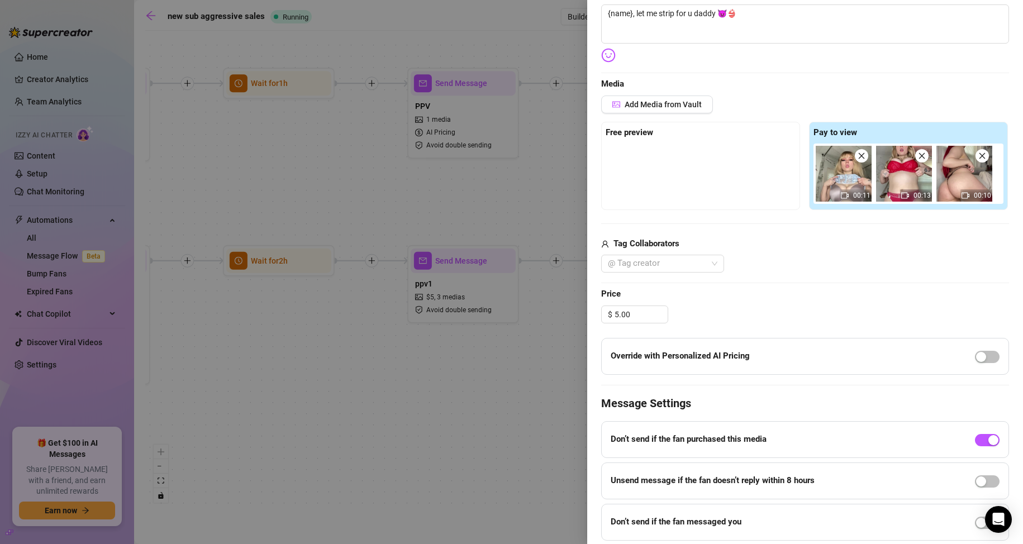
scroll to position [224, 0]
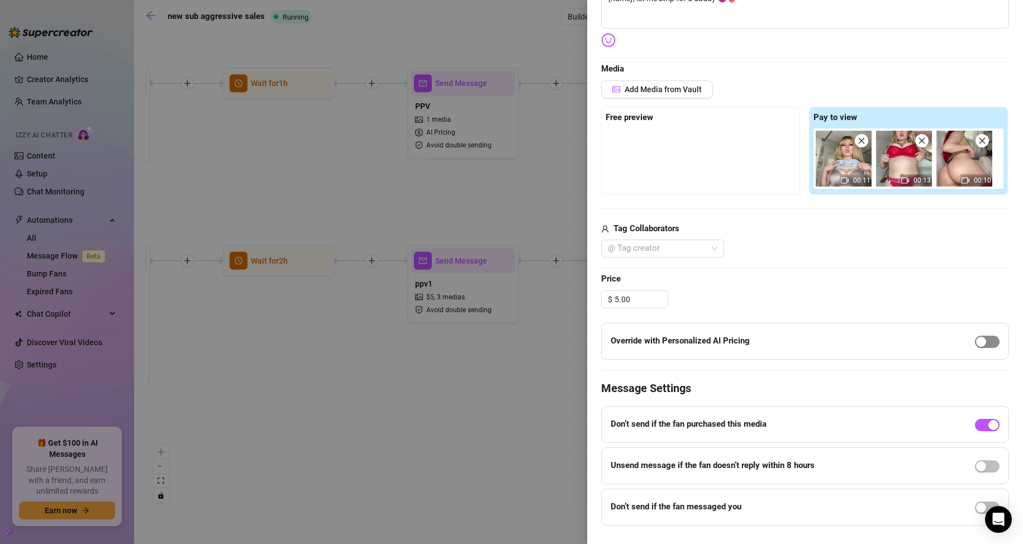
click at [980, 343] on span "button" at bounding box center [987, 342] width 25 height 12
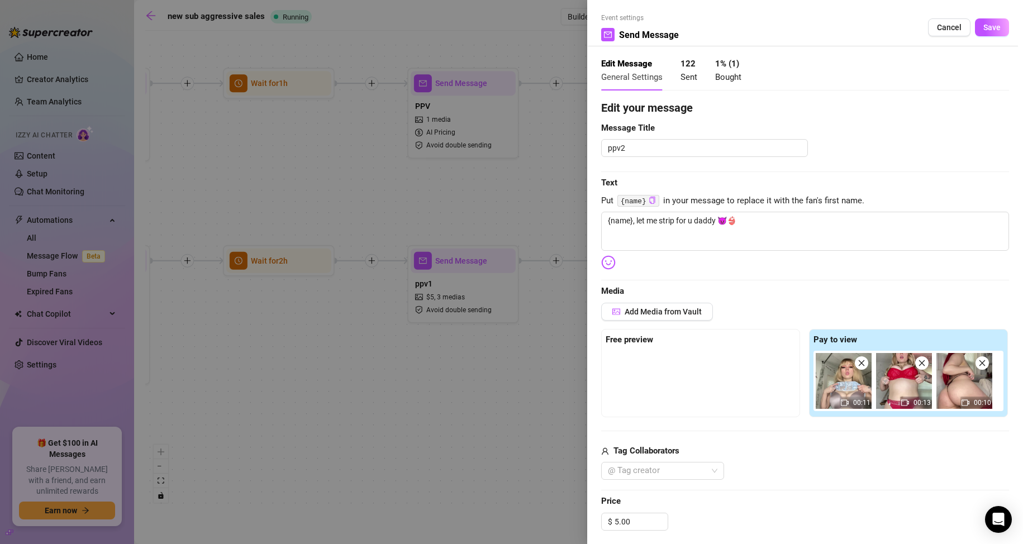
scroll to position [0, 0]
click at [983, 29] on span "Save" at bounding box center [991, 28] width 17 height 9
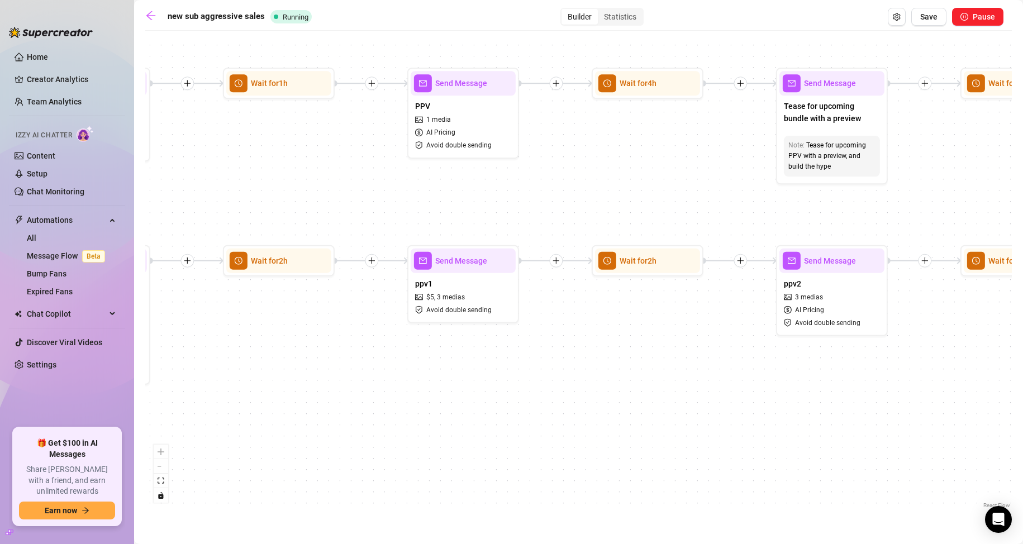
drag, startPoint x: 921, startPoint y: 349, endPoint x: 534, endPoint y: 354, distance: 386.7
click at [534, 354] on div "If True If True If False If True If False If False Send Message pp5 Wait for 2h…" at bounding box center [578, 273] width 867 height 475
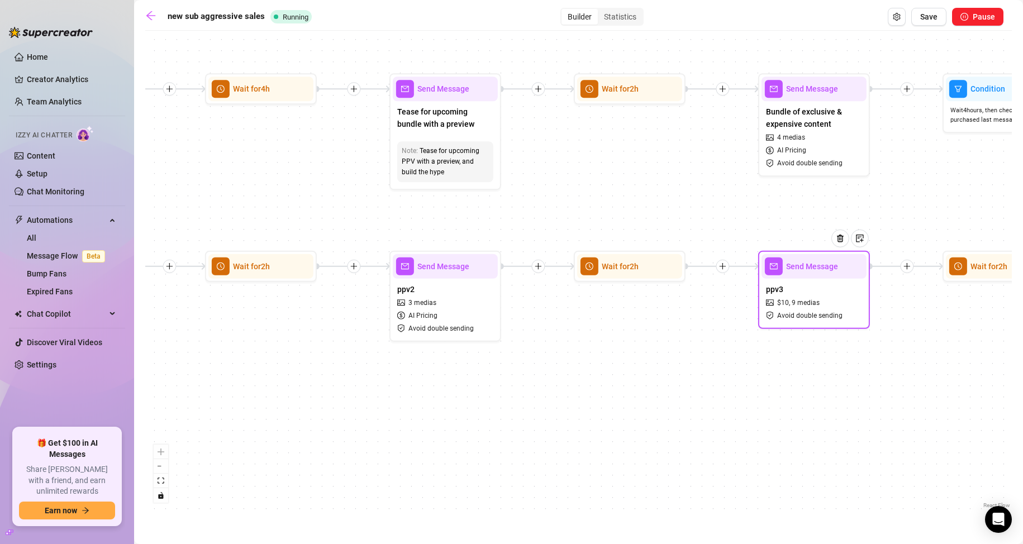
click at [799, 317] on span "Avoid double sending" at bounding box center [809, 316] width 65 height 11
click at [809, 307] on span "9 medias" at bounding box center [806, 303] width 28 height 11
type textarea "took some little teases on my roadtrip, thought you'd like them, daddy 🥺💗"
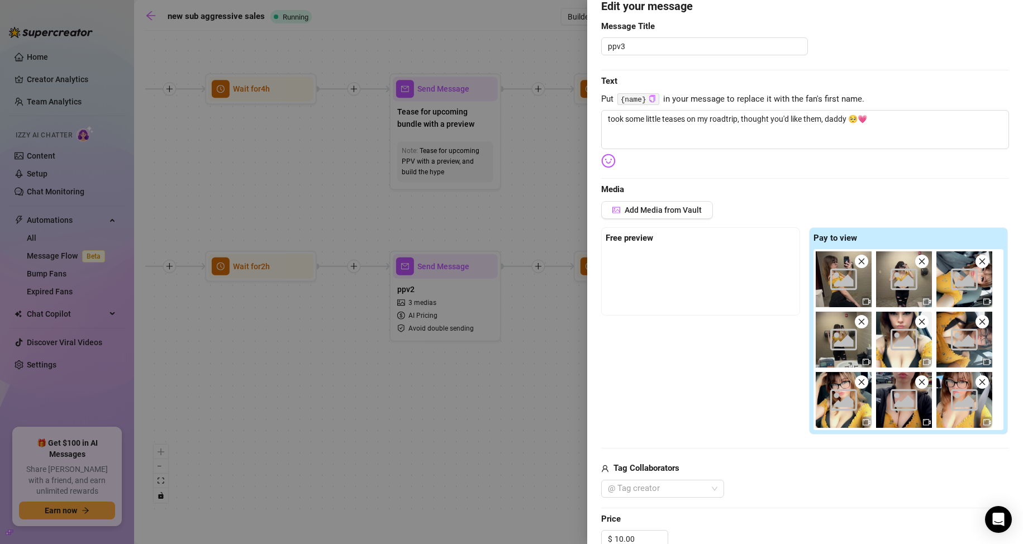
scroll to position [112, 0]
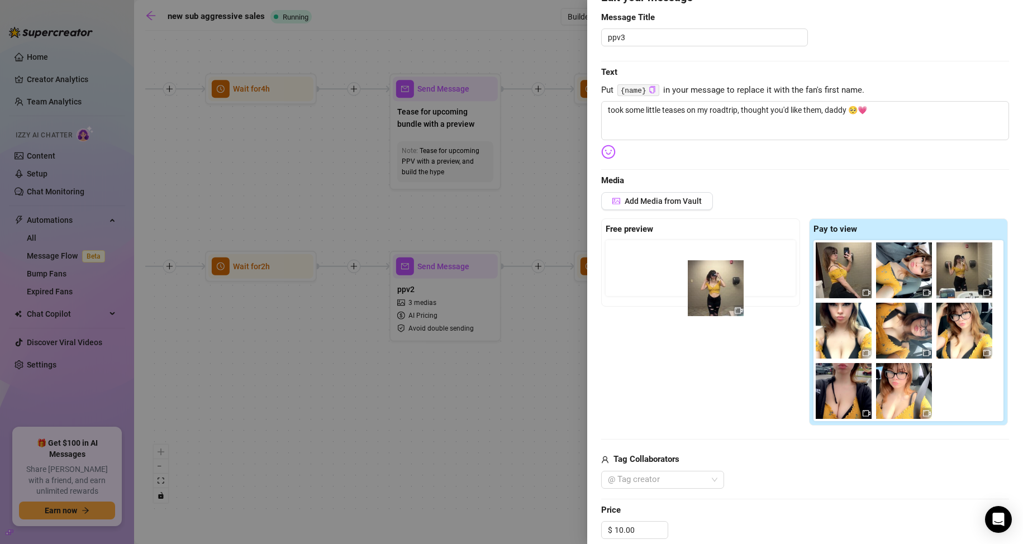
drag, startPoint x: 904, startPoint y: 284, endPoint x: 705, endPoint y: 302, distance: 199.8
click at [705, 302] on div "Free preview Pay to view" at bounding box center [805, 322] width 408 height 208
drag, startPoint x: 886, startPoint y: 279, endPoint x: 647, endPoint y: 296, distance: 239.2
click at [647, 296] on div "Free preview Pay to view" at bounding box center [805, 322] width 408 height 208
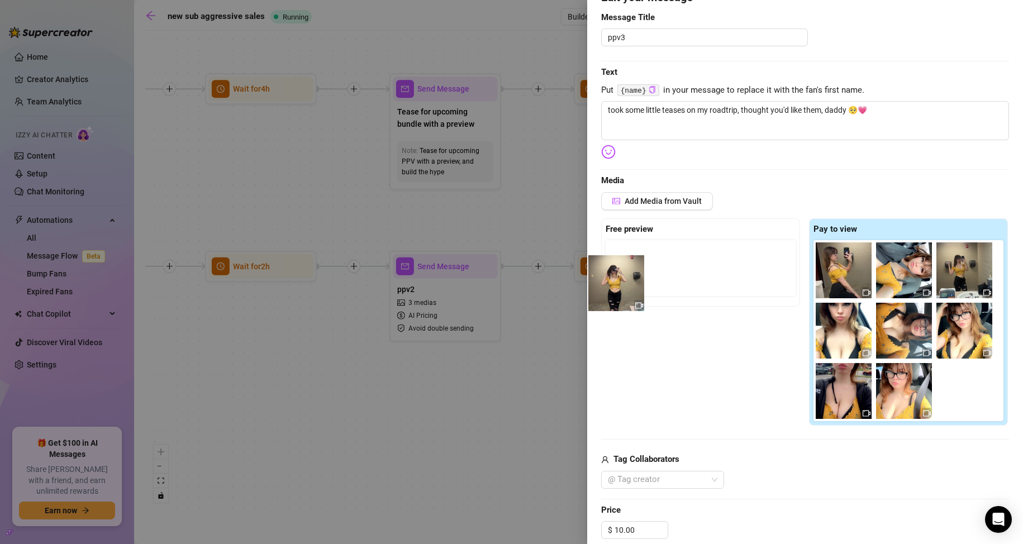
drag, startPoint x: 896, startPoint y: 269, endPoint x: 599, endPoint y: 282, distance: 297.0
click at [599, 282] on div "Event settings Send Message Cancel Save Edit Message General Settings 121 Sent …" at bounding box center [805, 272] width 436 height 544
drag, startPoint x: 831, startPoint y: 267, endPoint x: 626, endPoint y: 270, distance: 205.1
click at [626, 270] on div "Free preview Pay to view" at bounding box center [805, 322] width 408 height 208
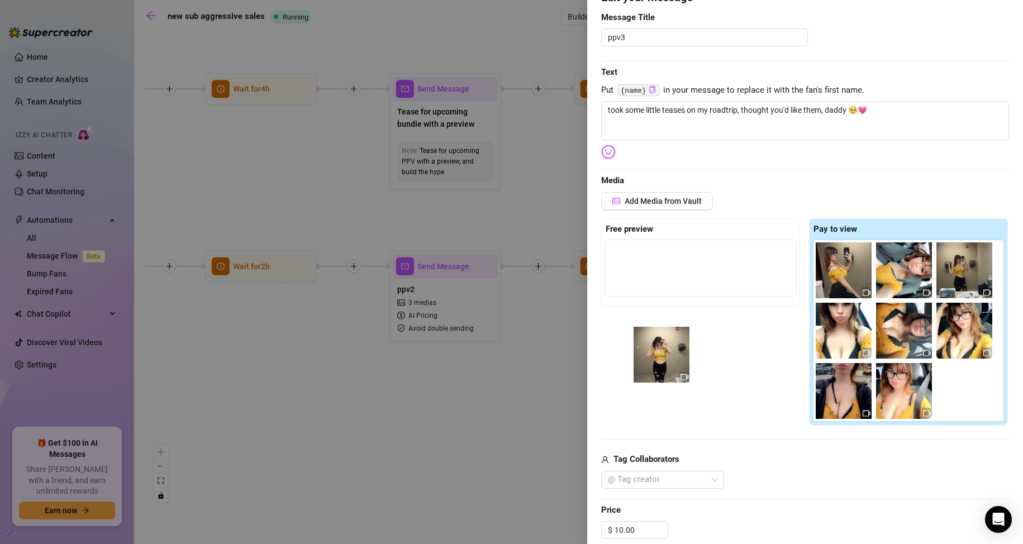
drag, startPoint x: 845, startPoint y: 288, endPoint x: 619, endPoint y: 383, distance: 245.2
click at [619, 383] on div "Free preview Pay to view" at bounding box center [805, 322] width 408 height 208
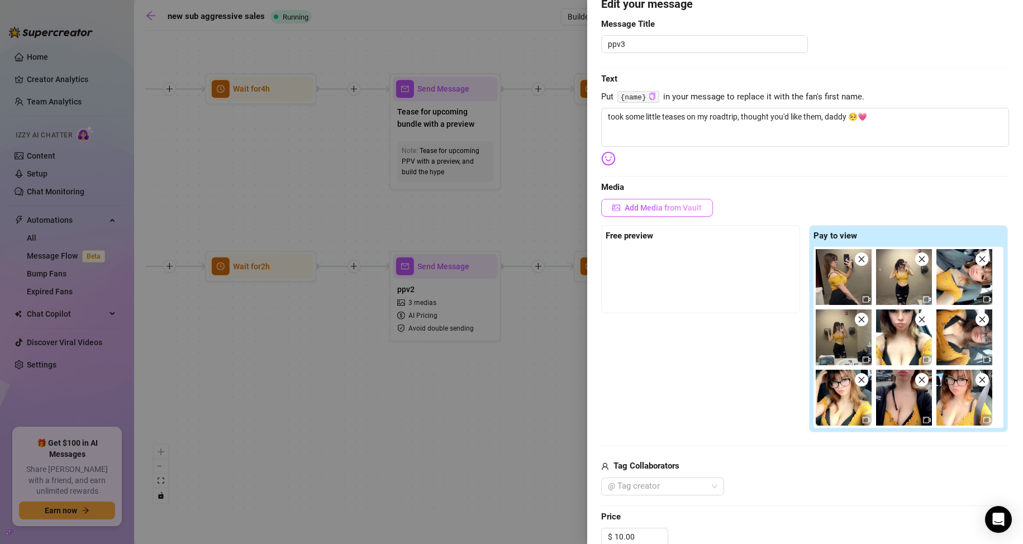
scroll to position [168, 0]
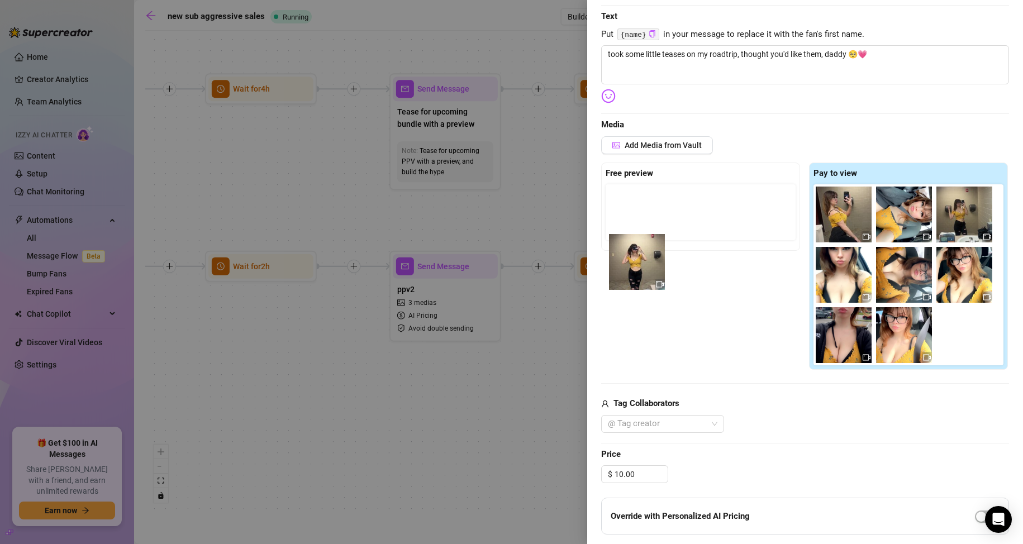
drag, startPoint x: 907, startPoint y: 226, endPoint x: 632, endPoint y: 244, distance: 276.1
click at [632, 244] on div "Free preview Pay to view" at bounding box center [805, 267] width 408 height 208
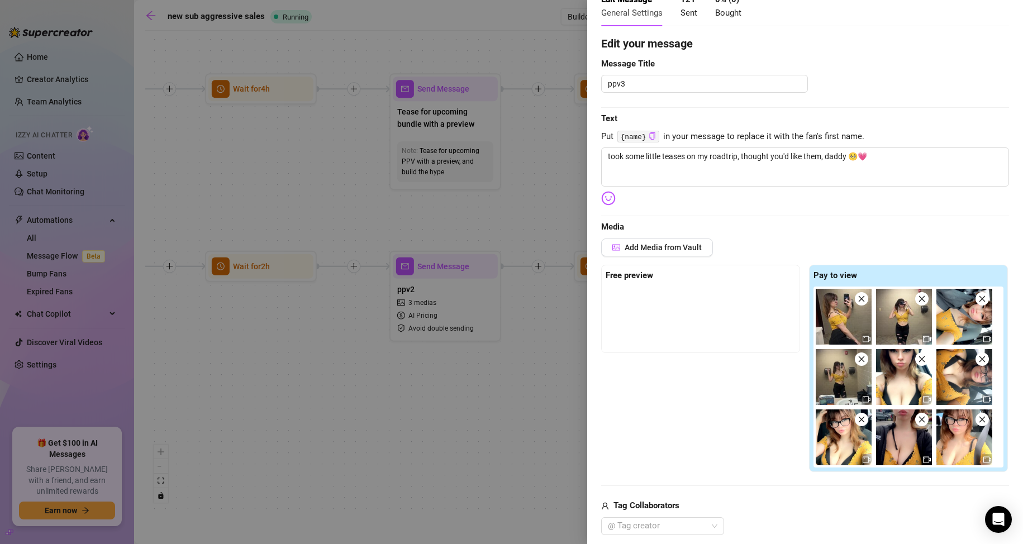
scroll to position [0, 0]
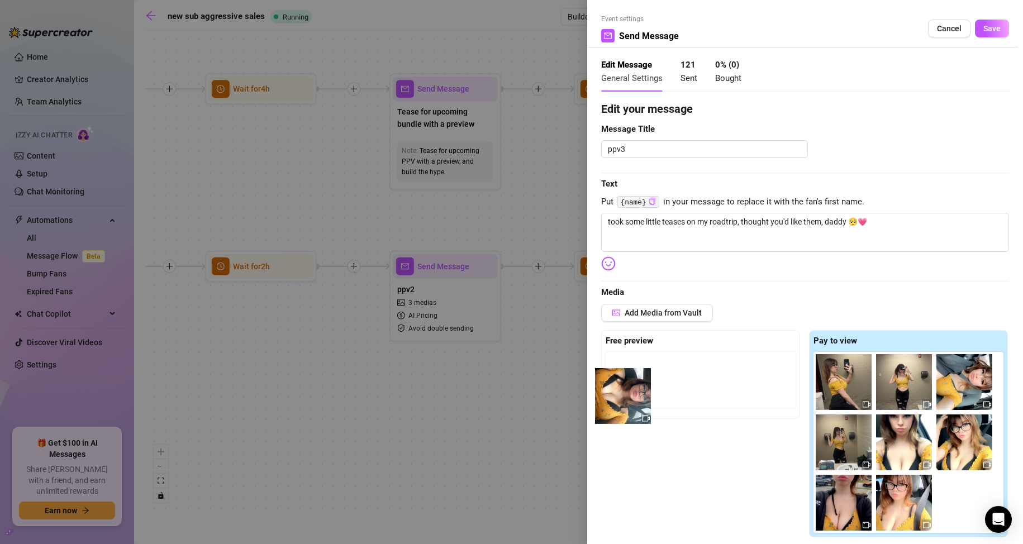
drag, startPoint x: 962, startPoint y: 439, endPoint x: 625, endPoint y: 389, distance: 340.0
click at [624, 389] on div "Free preview Pay to view" at bounding box center [805, 434] width 408 height 208
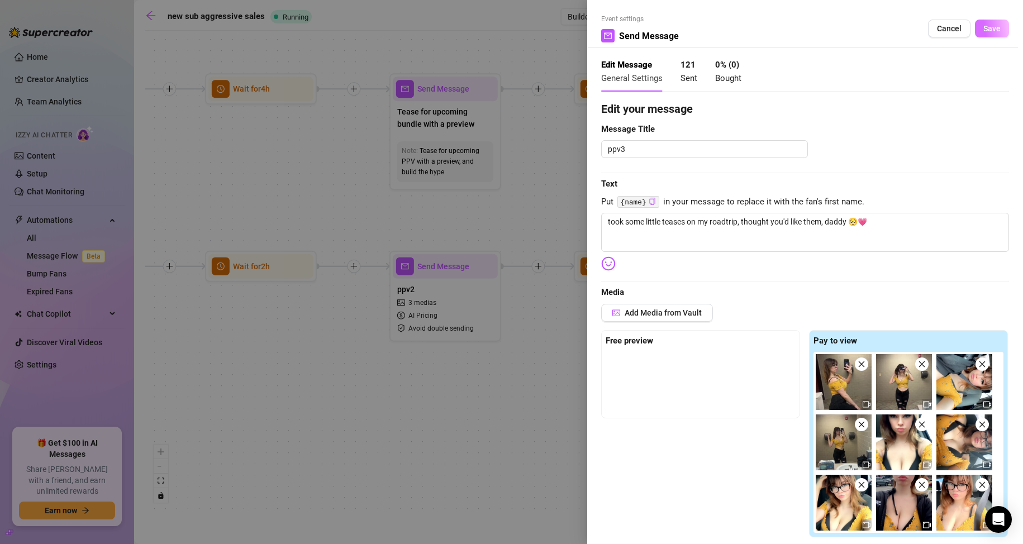
click at [983, 25] on span "Save" at bounding box center [991, 28] width 17 height 9
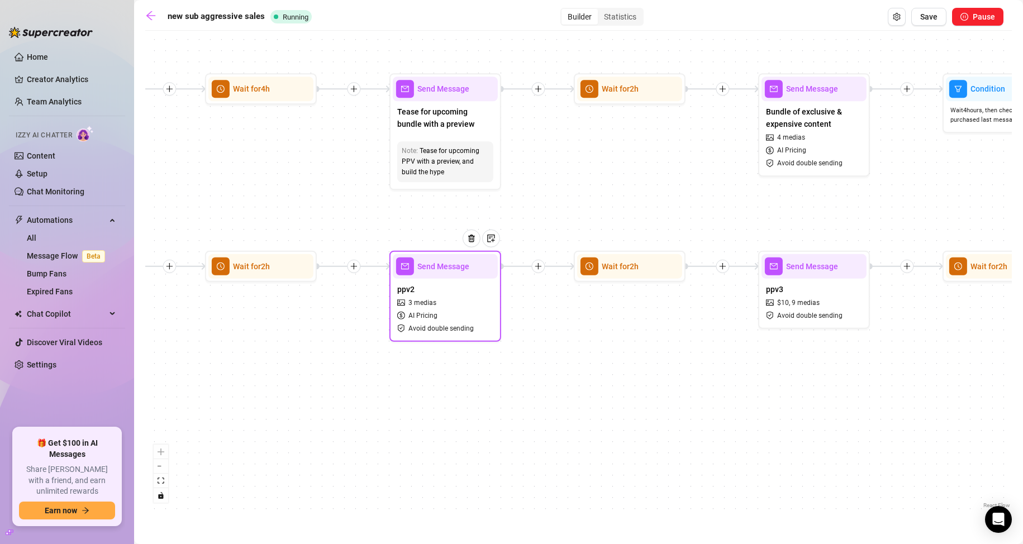
click at [465, 330] on span "Avoid double sending" at bounding box center [440, 328] width 65 height 11
type textarea "{name}, let me strip for u daddy 😈👙"
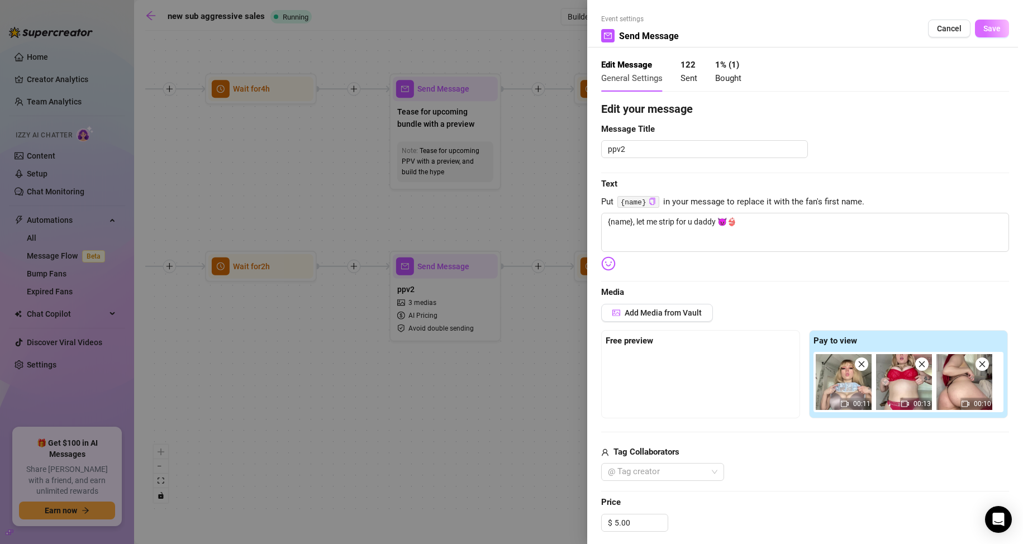
click at [984, 28] on span "Save" at bounding box center [991, 28] width 17 height 9
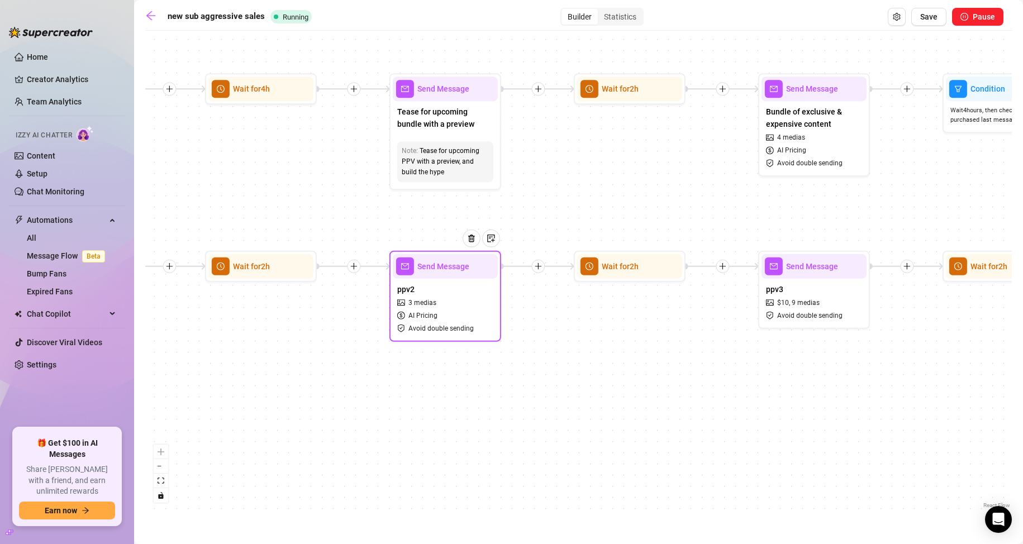
click at [478, 324] on div "ppv2 3 medias AI Pricing Avoid double sending" at bounding box center [445, 309] width 105 height 60
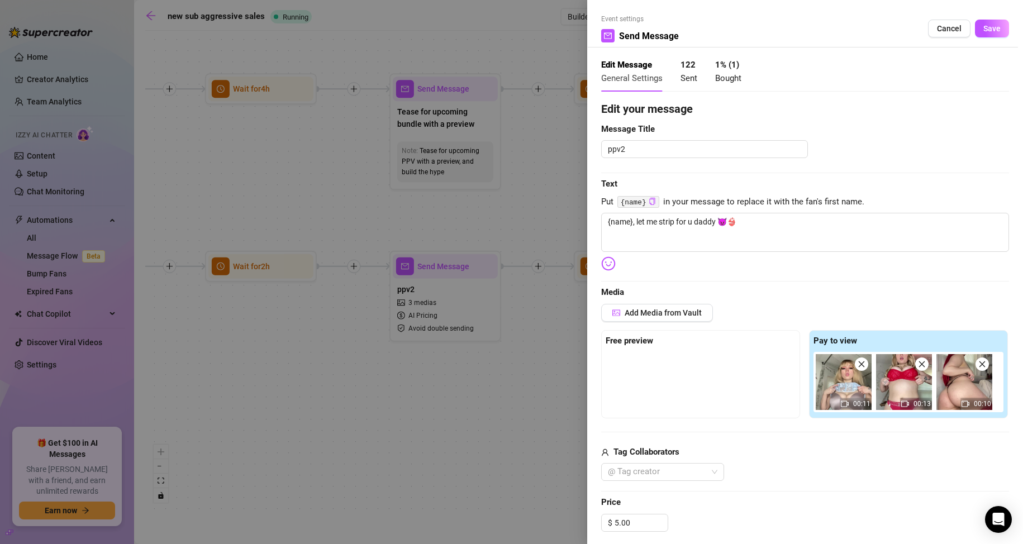
type textarea "{name}, let me strip for u daddy 😈👙"
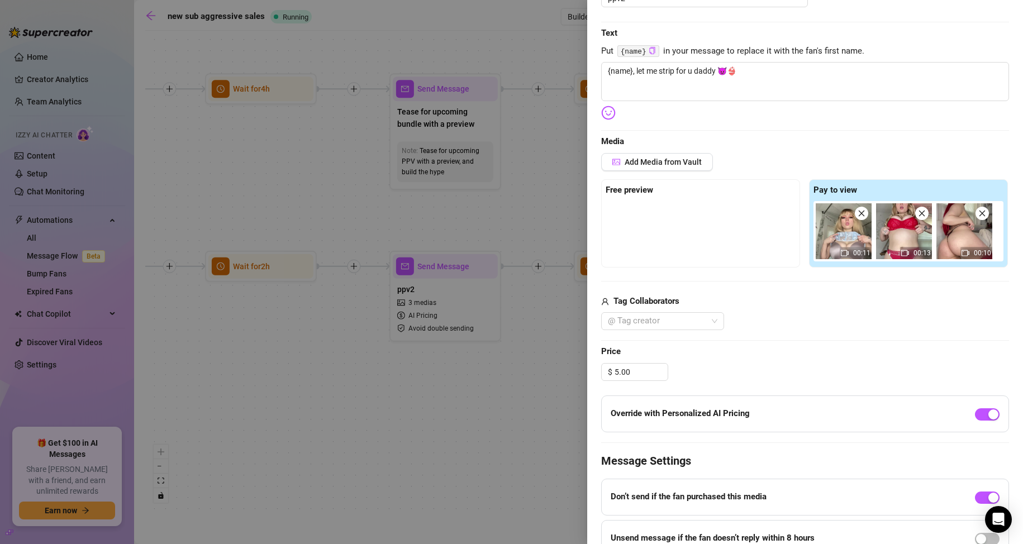
scroll to position [168, 0]
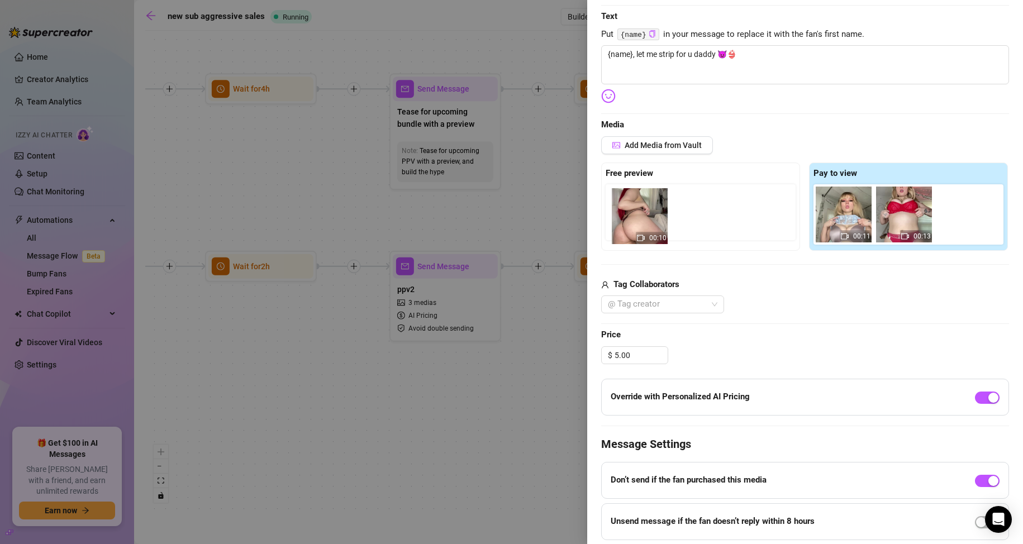
drag, startPoint x: 963, startPoint y: 220, endPoint x: 636, endPoint y: 224, distance: 327.5
click at [636, 224] on div "Free preview Pay to view 00:11 00:13 00:10" at bounding box center [805, 207] width 408 height 88
drag, startPoint x: 972, startPoint y: 220, endPoint x: 607, endPoint y: 213, distance: 364.9
click at [607, 213] on div "Free preview Pay to view 00:11 00:13 00:10" at bounding box center [805, 207] width 408 height 88
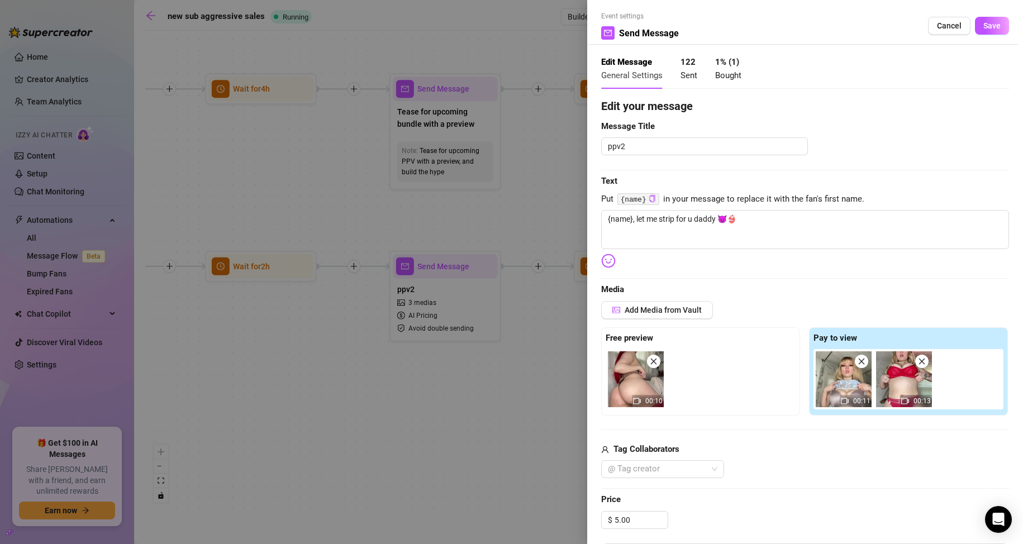
scroll to position [0, 0]
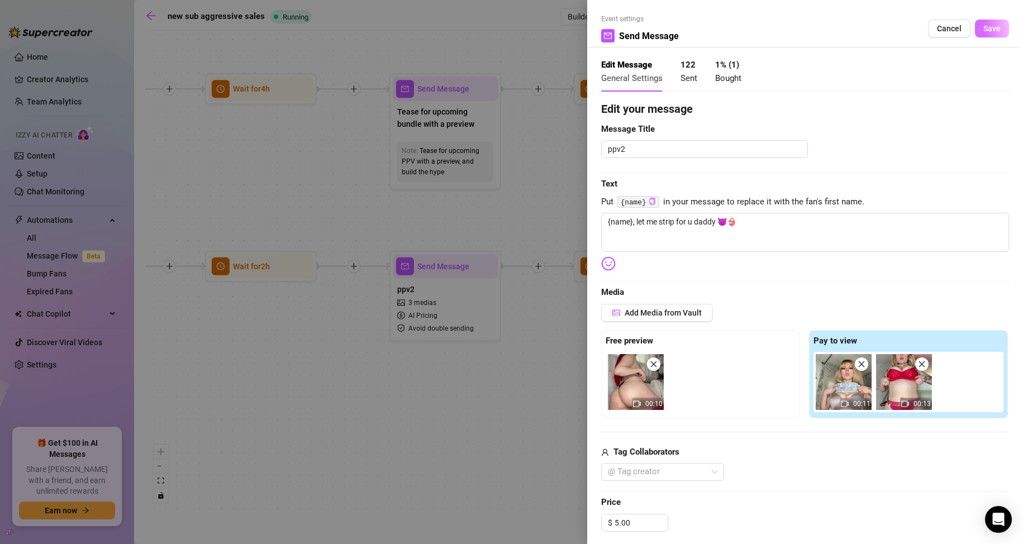
click at [992, 31] on button "Save" at bounding box center [992, 29] width 34 height 18
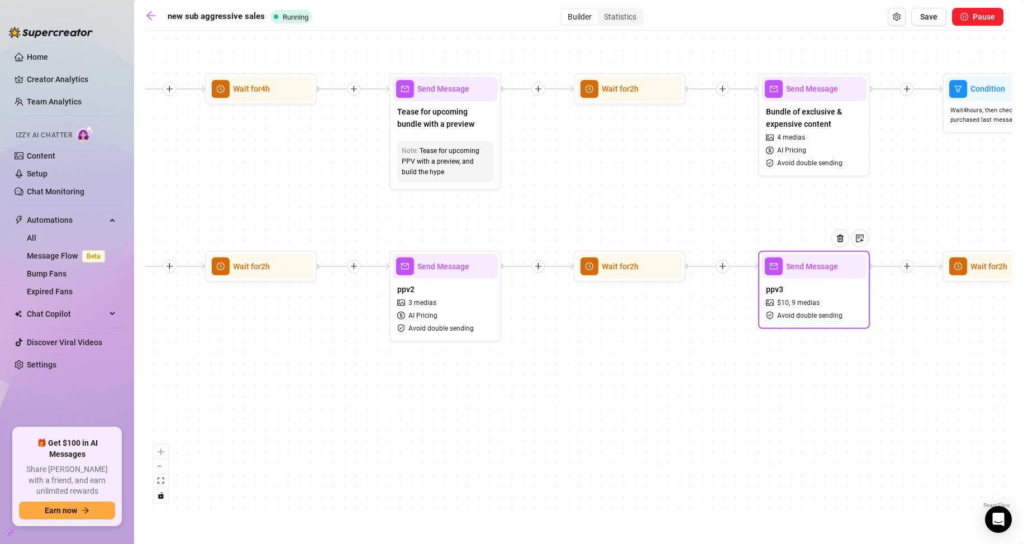
click at [818, 296] on div "ppv3 $ 10 , 9 medias Avoid double sending" at bounding box center [814, 302] width 105 height 47
click at [822, 313] on span "Avoid double sending" at bounding box center [809, 316] width 65 height 11
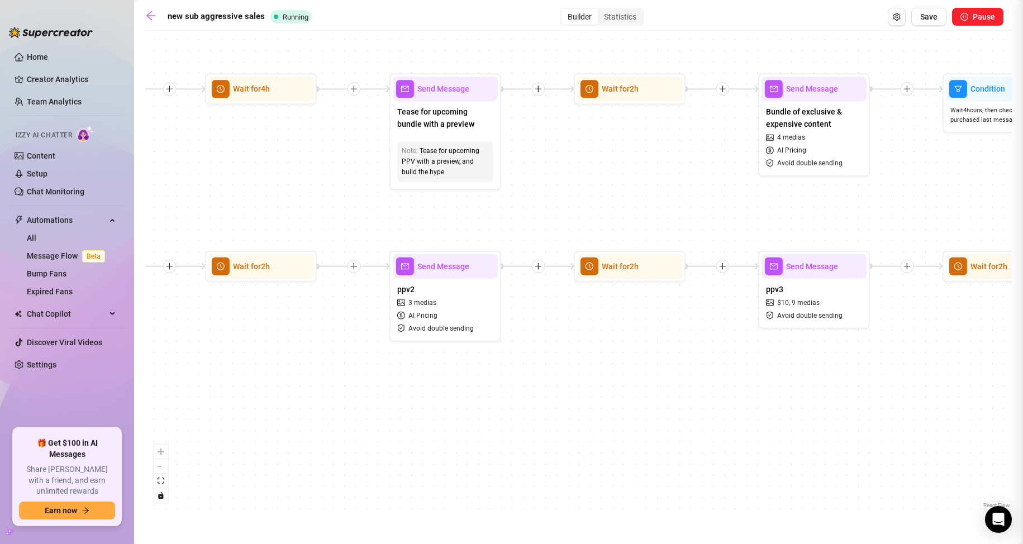
type textarea "took some little teases on my roadtrip, thought you'd like them, daddy 🥺💗"
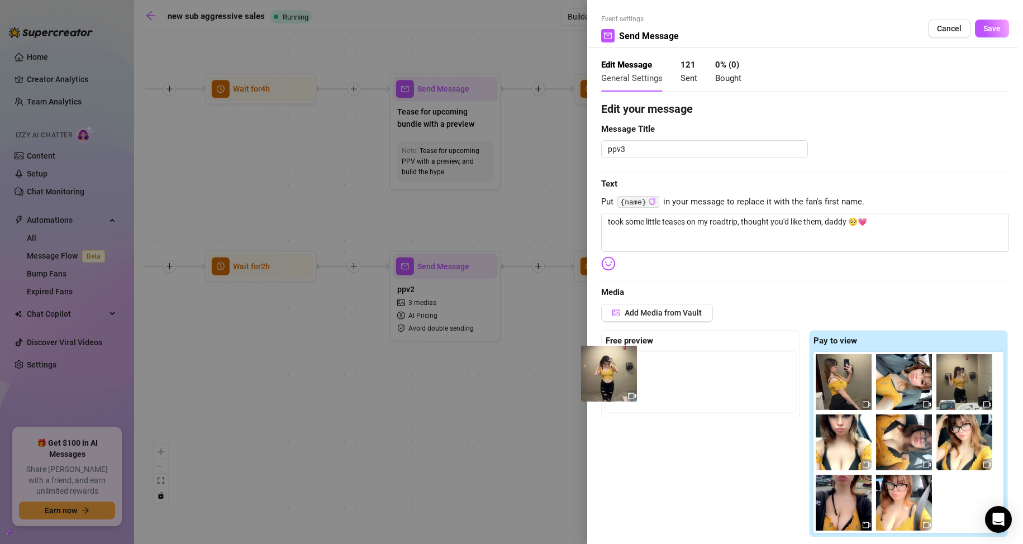
drag, startPoint x: 907, startPoint y: 386, endPoint x: 610, endPoint y: 378, distance: 297.9
click at [610, 378] on div "Free preview Pay to view" at bounding box center [805, 434] width 408 height 208
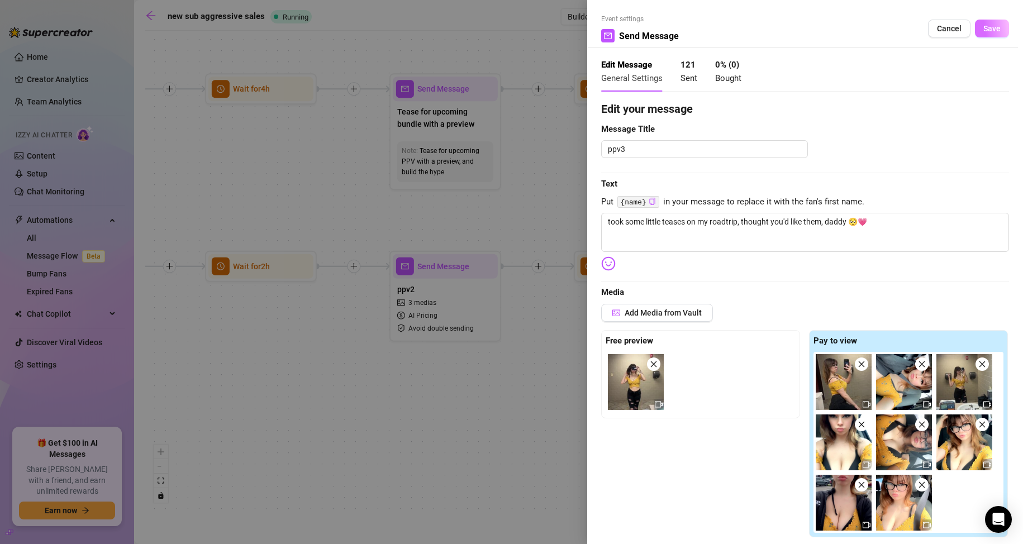
click at [983, 32] on span "Save" at bounding box center [991, 28] width 17 height 9
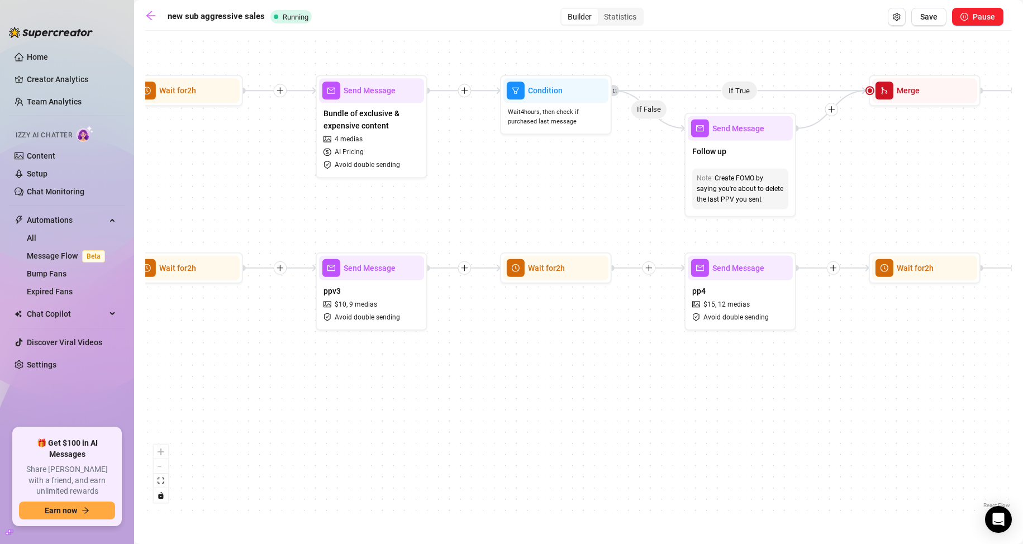
drag, startPoint x: 914, startPoint y: 394, endPoint x: 322, endPoint y: 368, distance: 591.8
click at [322, 368] on div "If True If True If False If True If False If False Send Message pp5 Wait for 2h…" at bounding box center [578, 273] width 867 height 475
